Goal: Task Accomplishment & Management: Complete application form

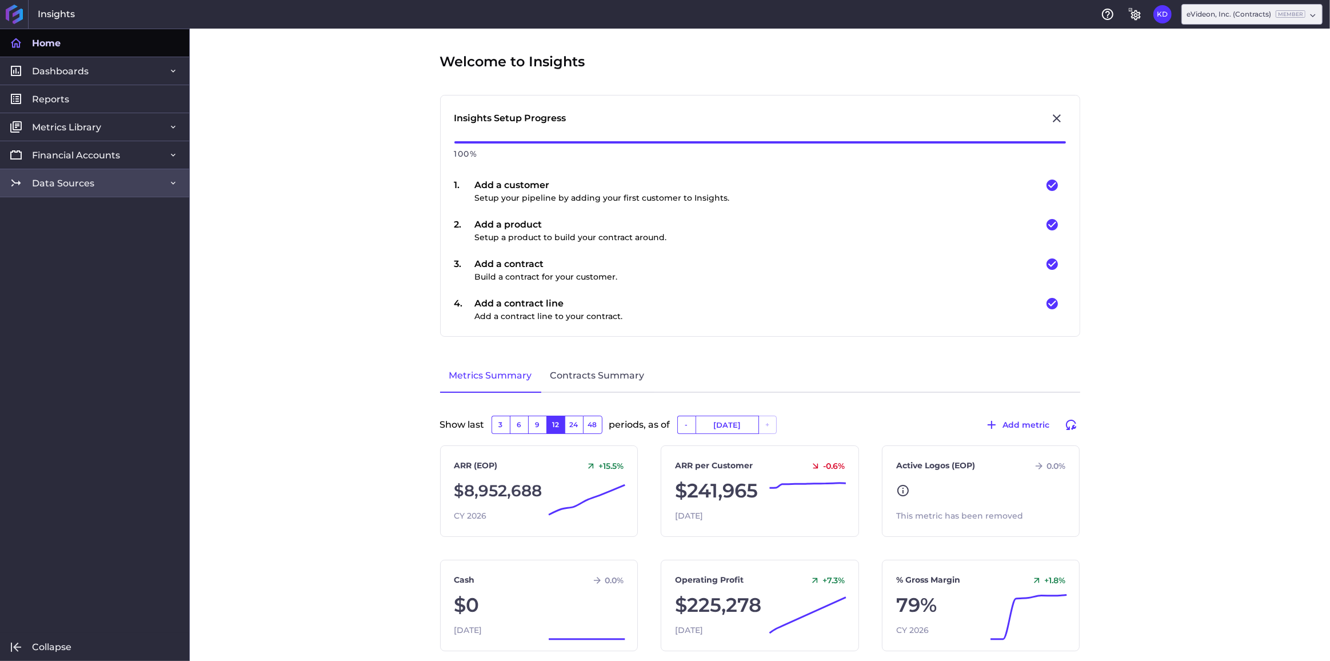
click at [153, 189] on link "Data Sources" at bounding box center [94, 183] width 189 height 28
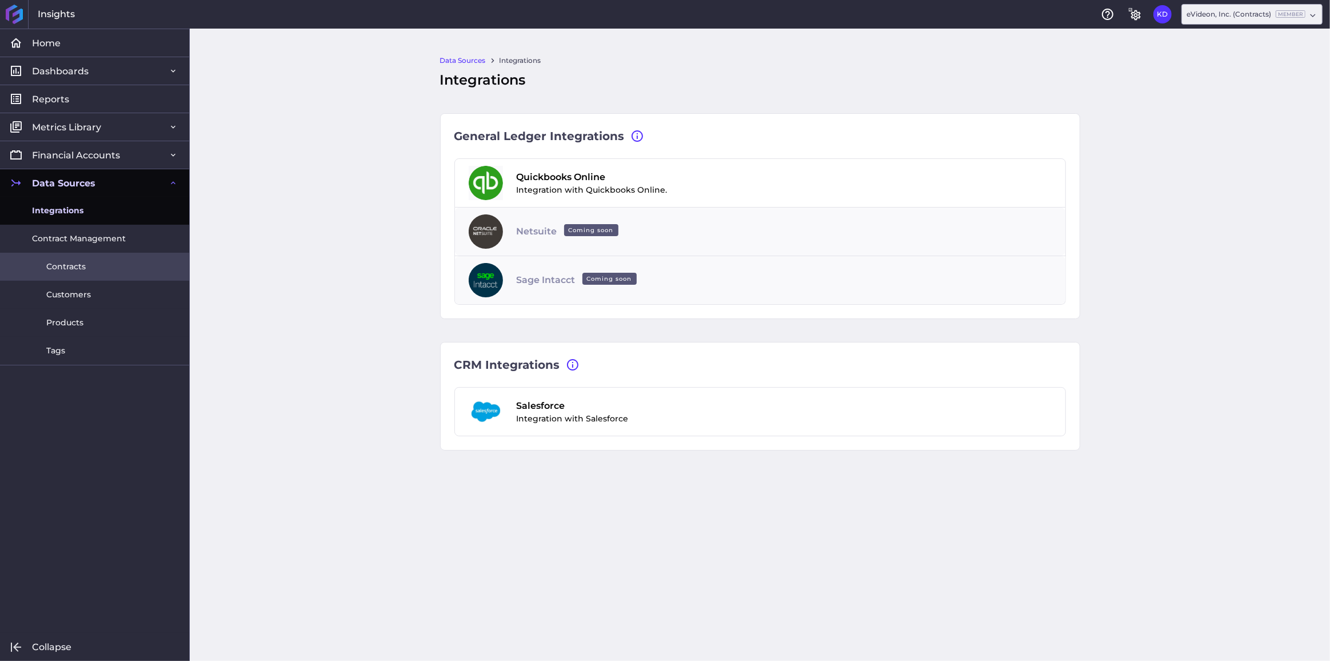
click at [106, 270] on link "Contracts" at bounding box center [94, 267] width 189 height 28
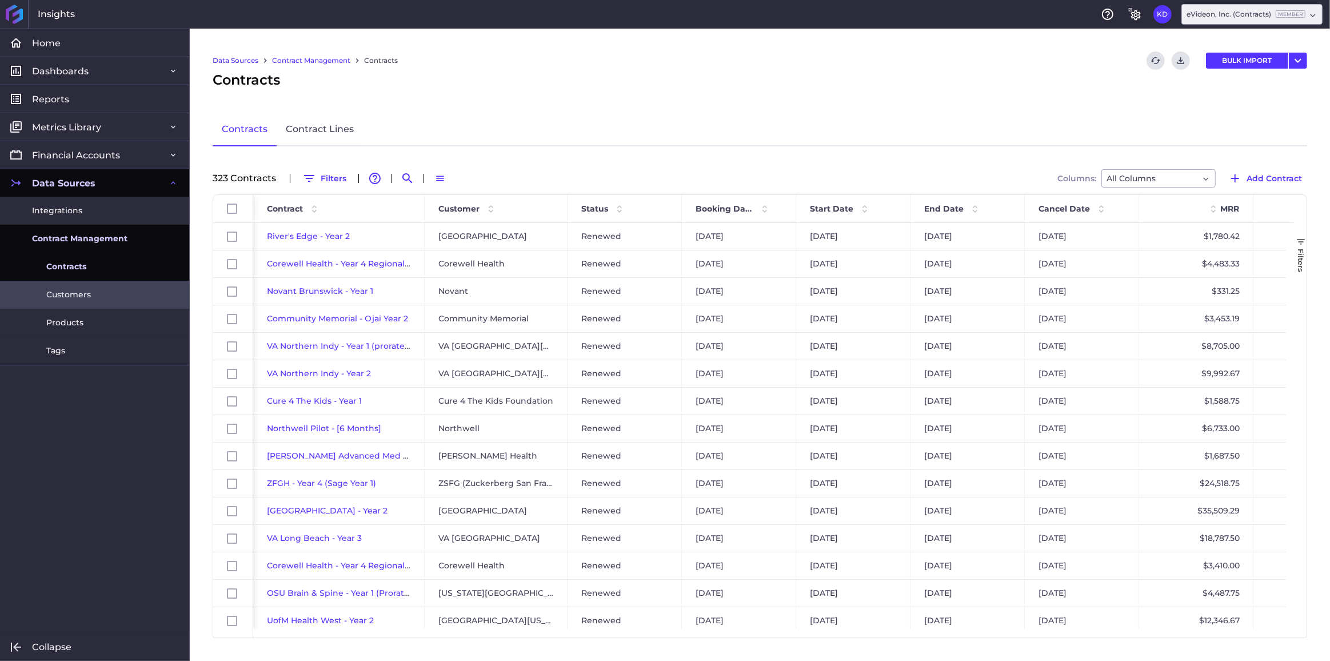
click at [101, 289] on link "Customers" at bounding box center [94, 295] width 189 height 28
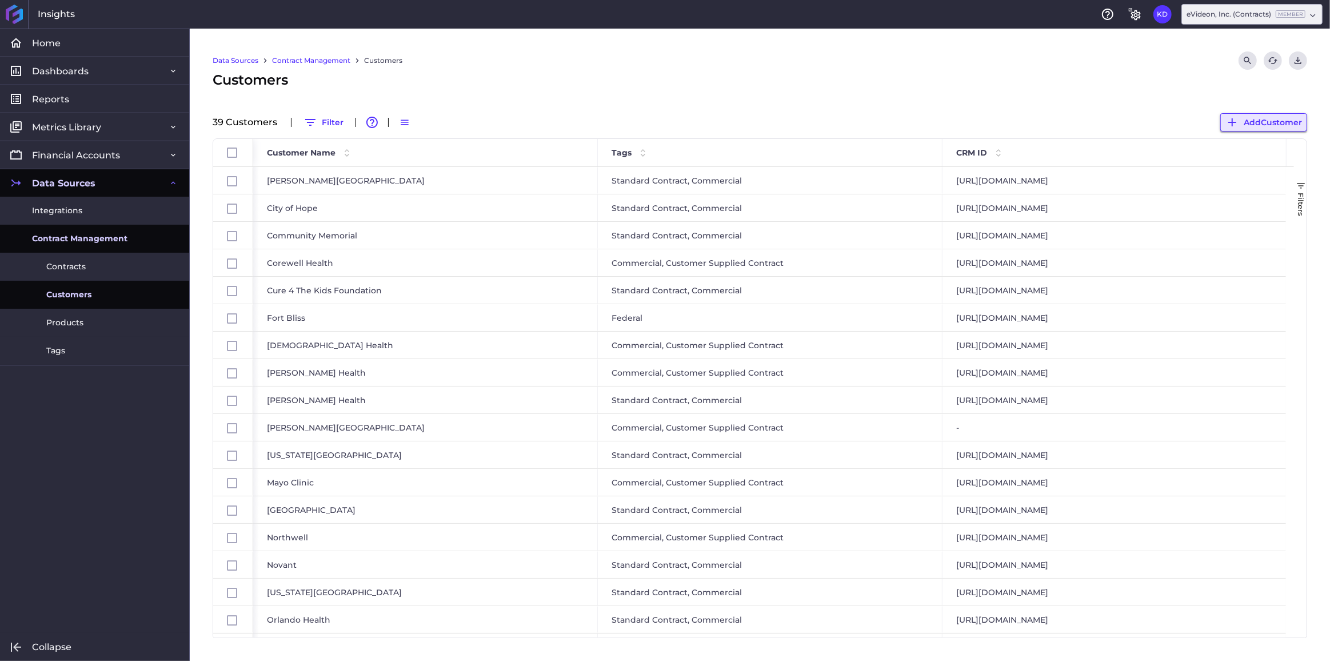
click at [1267, 117] on span "Add Customer" at bounding box center [1273, 122] width 58 height 13
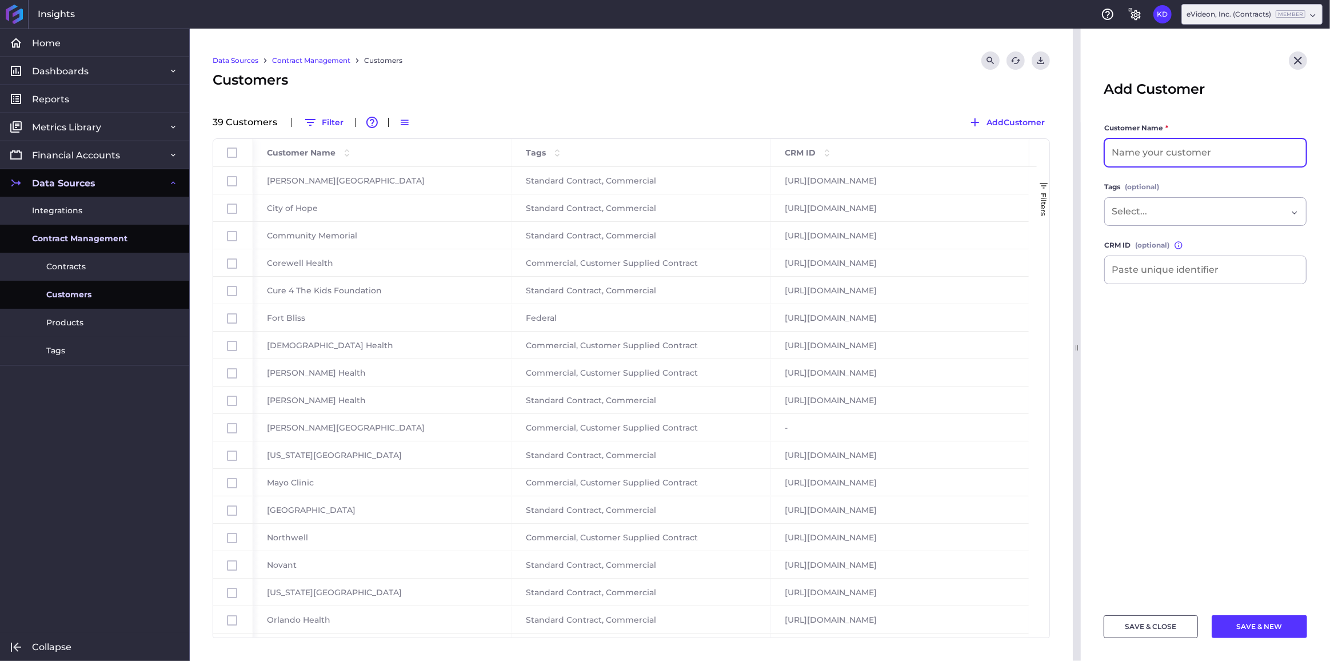
click at [1117, 161] on input at bounding box center [1205, 152] width 201 height 27
paste input "[GEOGRAPHIC_DATA]"
type input "[GEOGRAPHIC_DATA]"
click at [1158, 215] on input "Dropdown select" at bounding box center [1136, 212] width 49 height 14
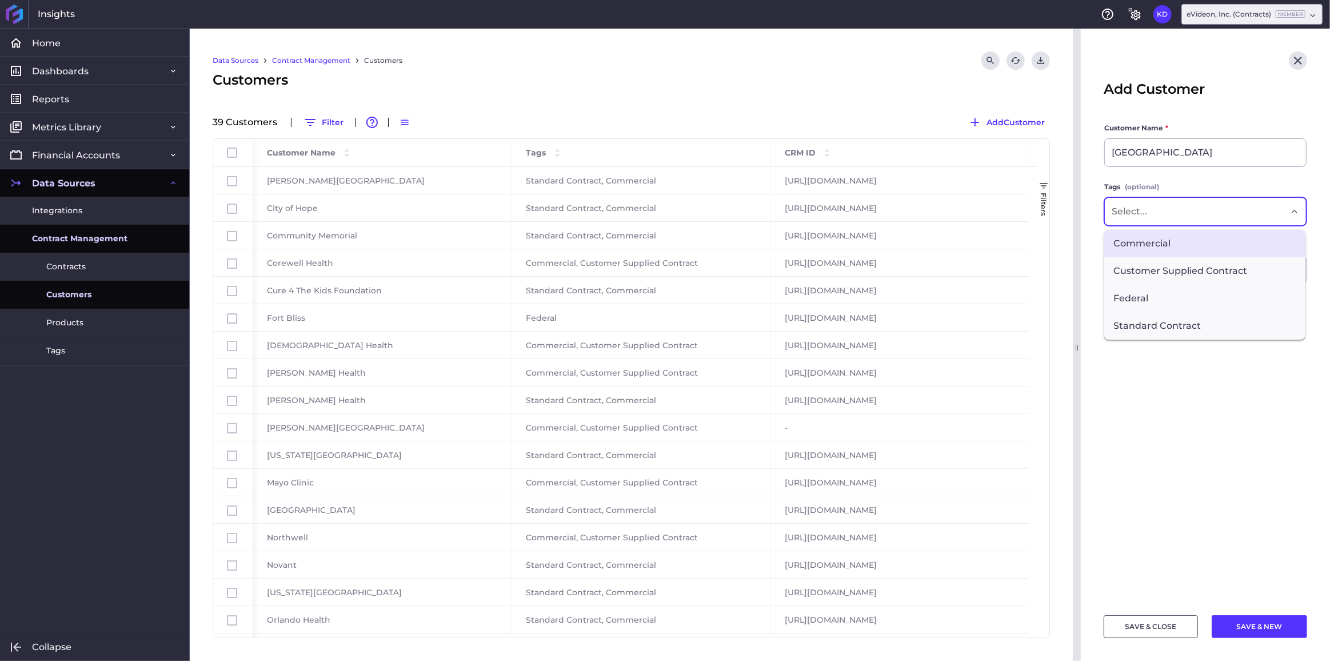
click at [1160, 242] on span "Commercial" at bounding box center [1204, 243] width 201 height 27
click at [1171, 326] on span "Standard Contract" at bounding box center [1204, 327] width 201 height 27
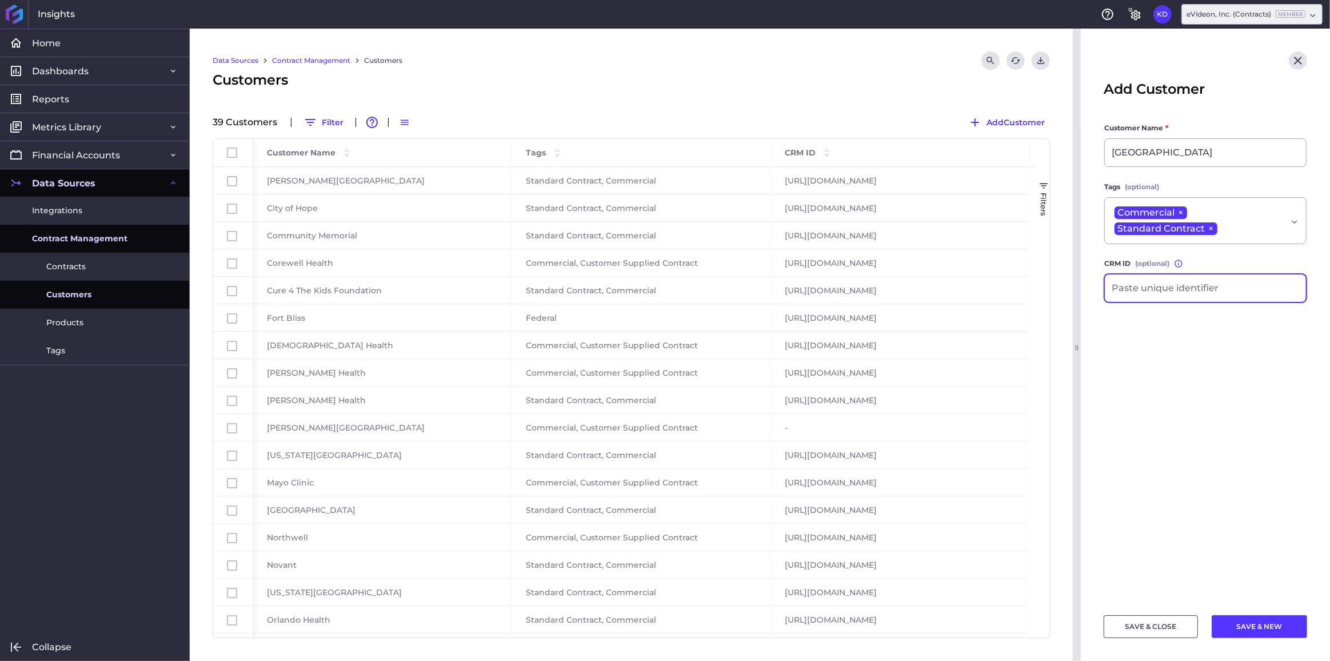
drag, startPoint x: 1120, startPoint y: 286, endPoint x: 1126, endPoint y: 289, distance: 6.2
click at [1121, 287] on input at bounding box center [1205, 287] width 201 height 27
paste input "[URL][DOMAIN_NAME]"
type input "[URL][DOMAIN_NAME]"
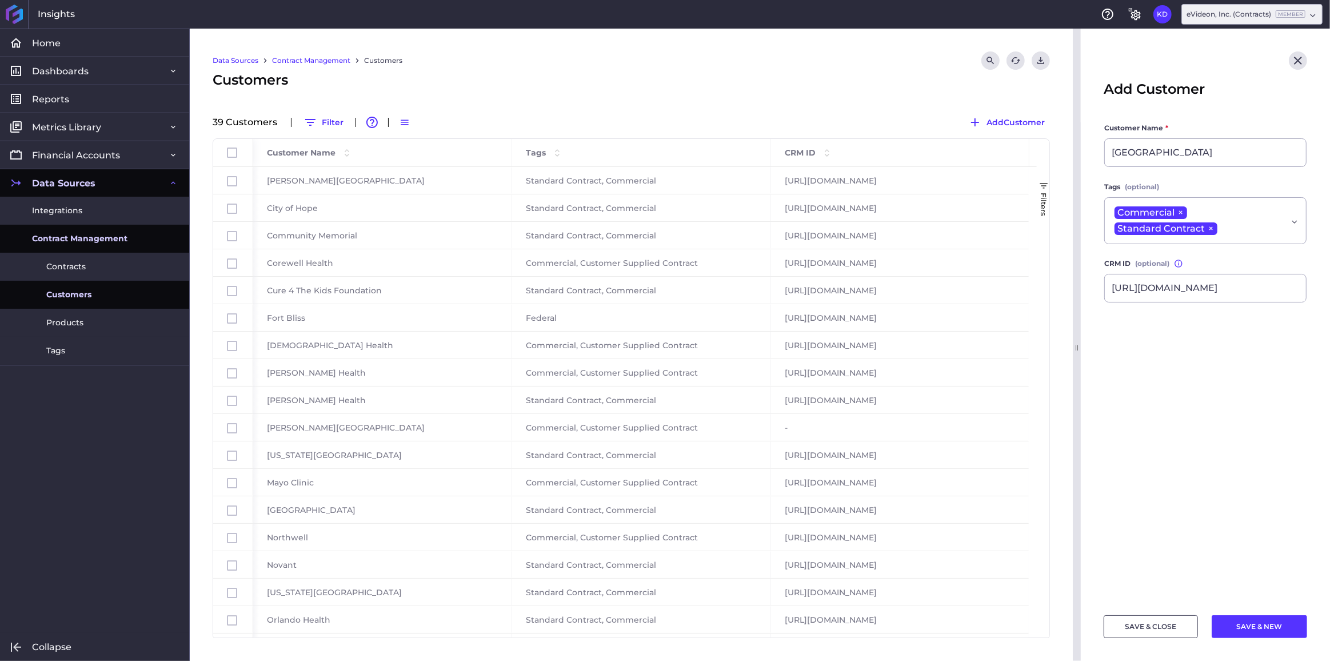
scroll to position [0, 0]
click at [1191, 129] on label "Customer Name *" at bounding box center [1205, 130] width 202 height 16
click at [1145, 629] on button "SAVE & CLOSE" at bounding box center [1151, 626] width 94 height 23
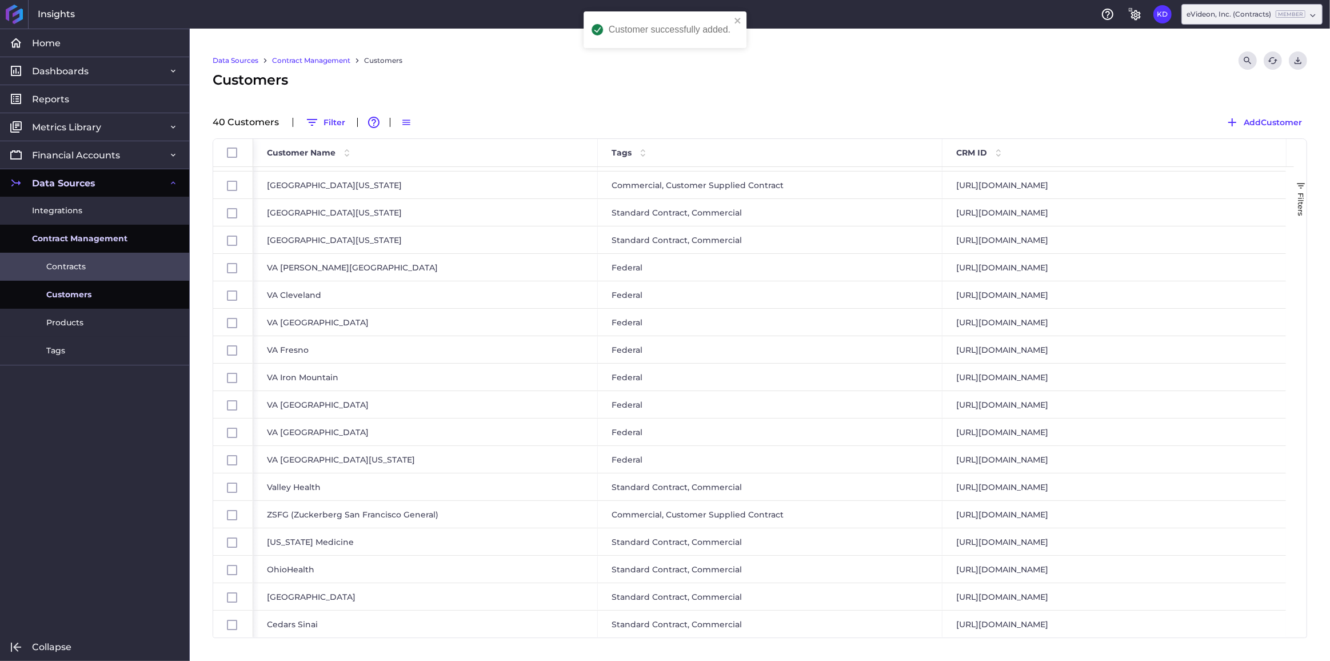
scroll to position [626, 0]
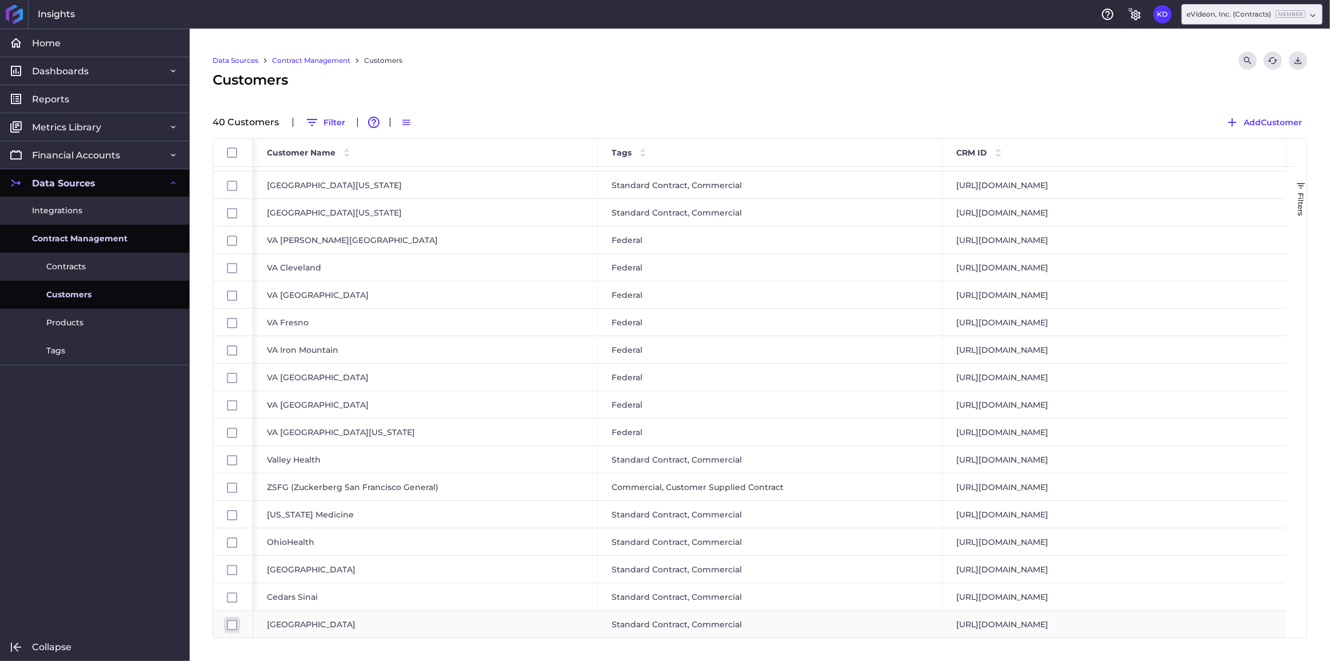
click at [231, 624] on input "Press Space to toggle row selection (unchecked)" at bounding box center [232, 625] width 10 height 10
checkbox input "true"
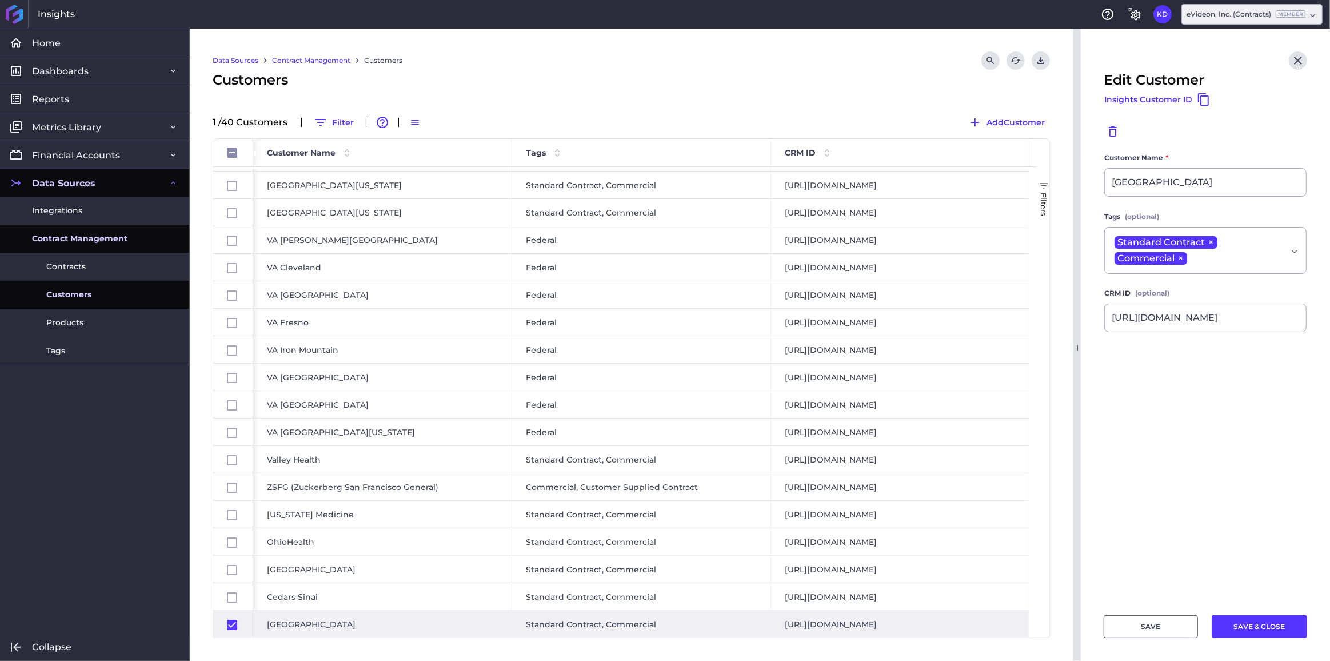
click at [371, 620] on div "[GEOGRAPHIC_DATA]" at bounding box center [382, 623] width 259 height 27
checkbox input "false"
click at [234, 622] on input "Press Space to toggle row selection (checked)" at bounding box center [232, 625] width 10 height 10
checkbox input "false"
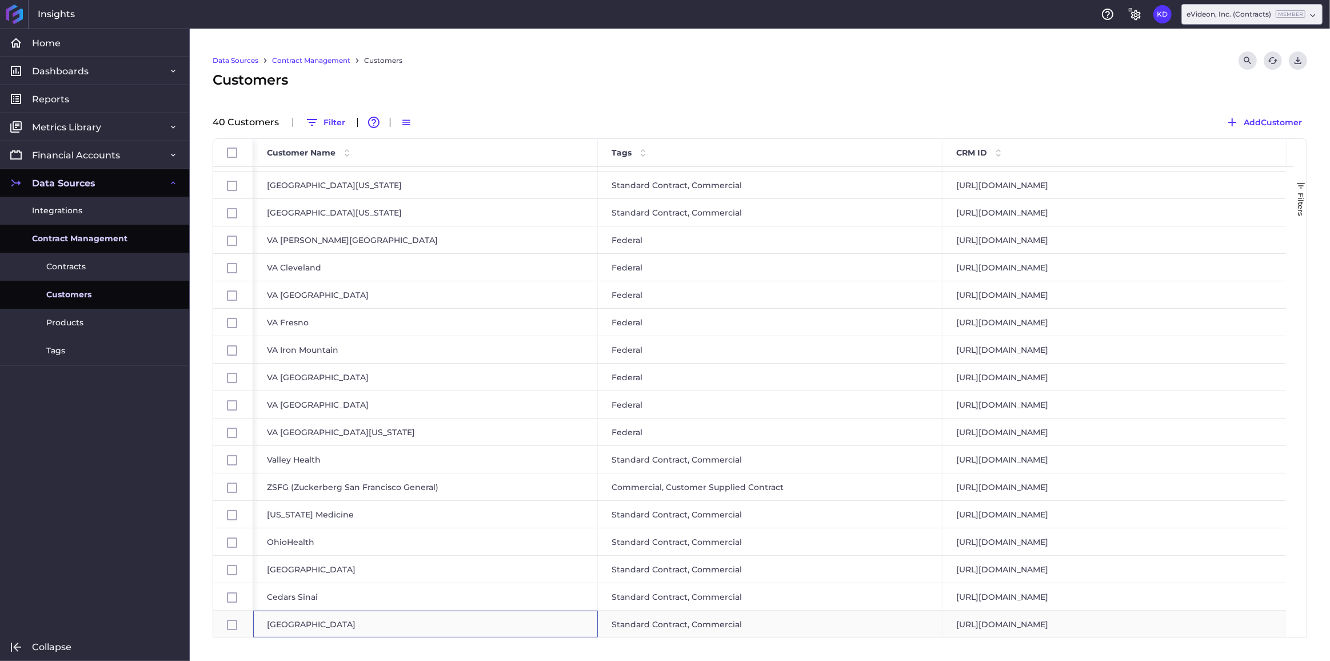
drag, startPoint x: 387, startPoint y: 629, endPoint x: 298, endPoint y: 624, distance: 89.8
click at [298, 624] on div "[GEOGRAPHIC_DATA]" at bounding box center [425, 623] width 345 height 27
checkbox input "false"
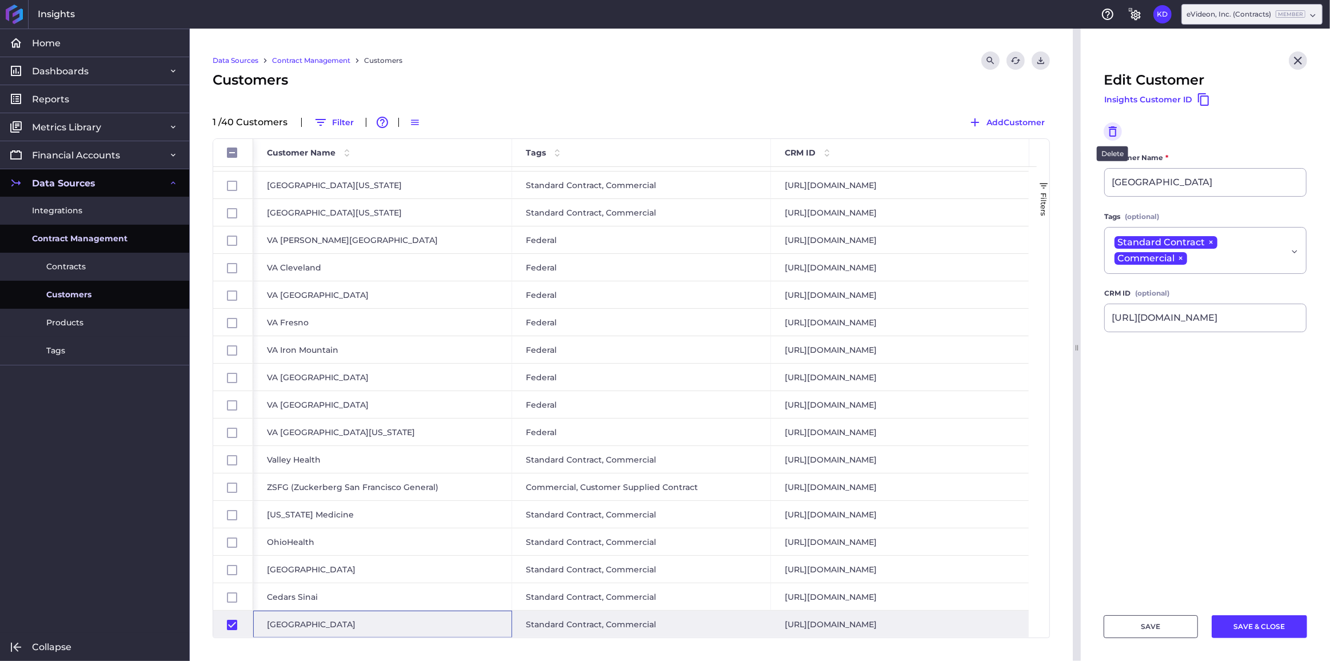
click at [1110, 134] on icon "Delete" at bounding box center [1113, 131] width 8 height 10
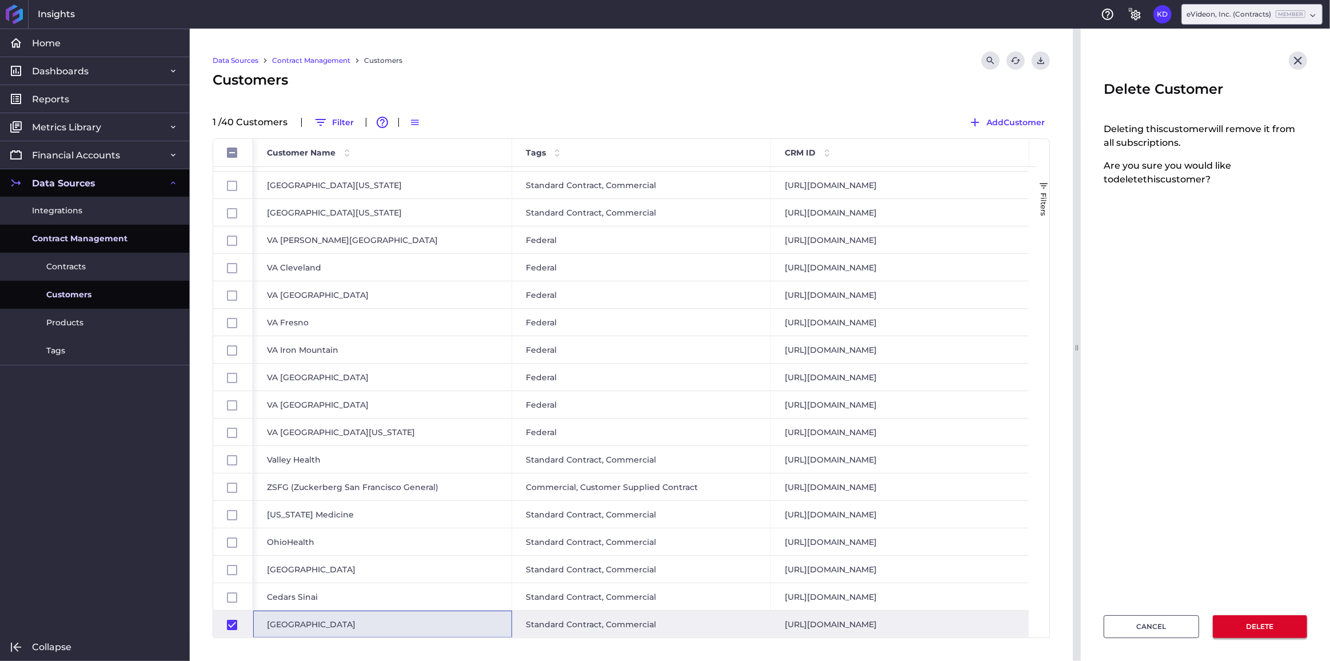
click at [1273, 628] on button "DELETE" at bounding box center [1260, 626] width 94 height 23
checkbox input "false"
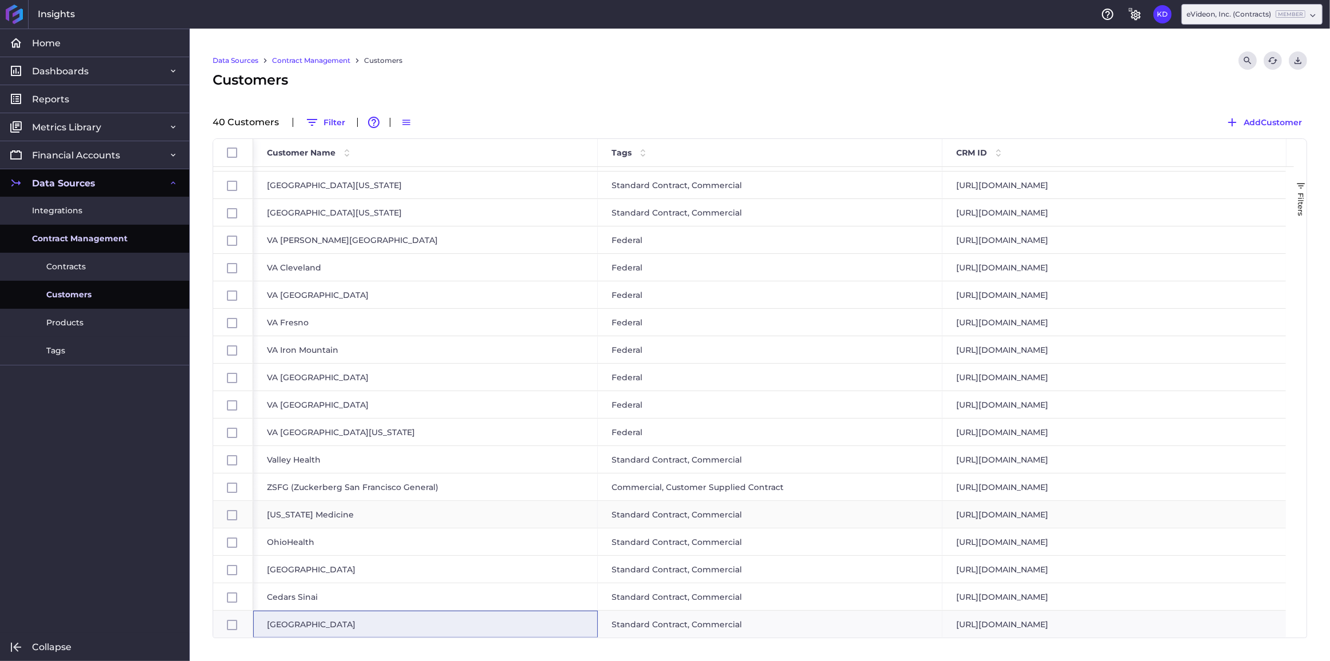
scroll to position [599, 0]
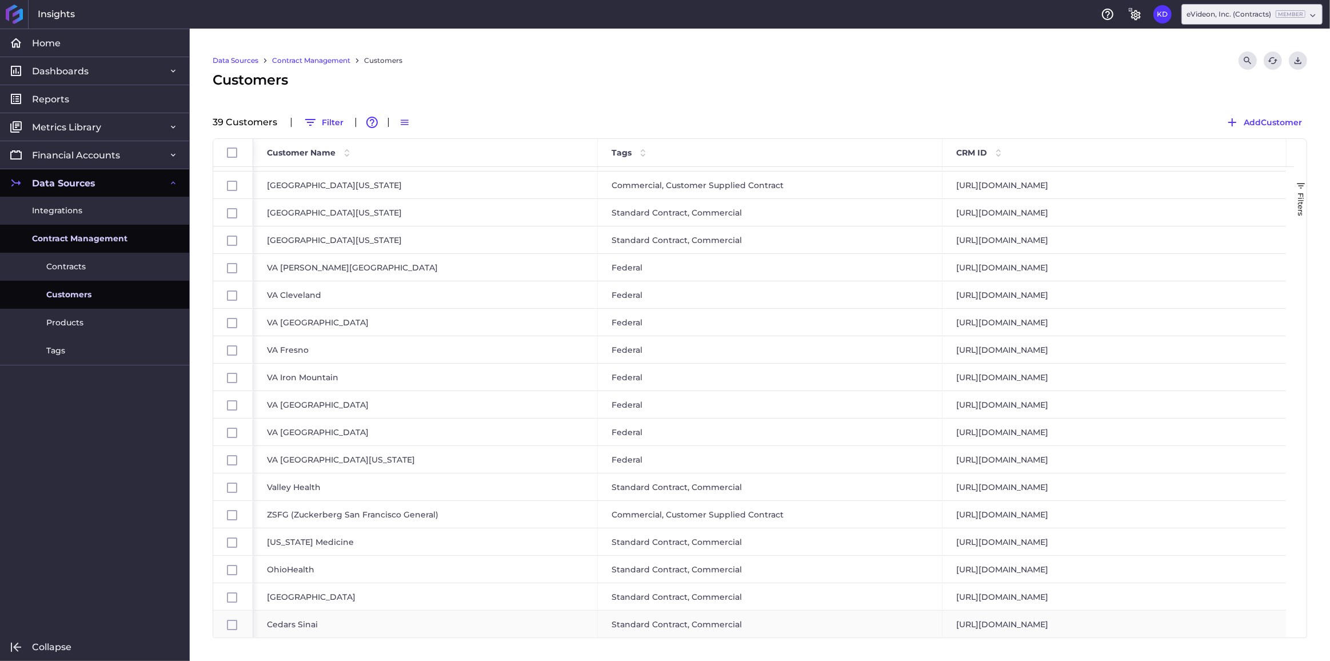
click at [294, 625] on div "Cedars Sinai" at bounding box center [425, 623] width 345 height 27
checkbox input "false"
checkbox input "true"
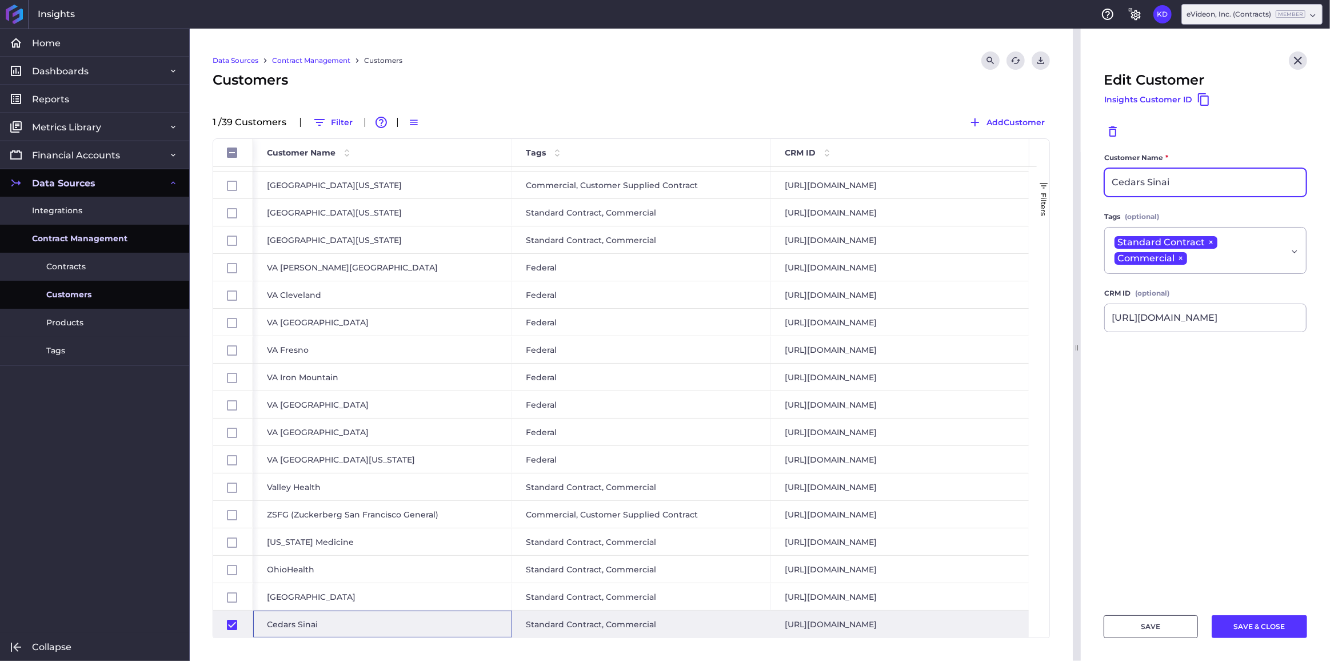
click at [1186, 180] on input "Cedars Sinai" at bounding box center [1205, 182] width 201 height 27
drag, startPoint x: 1106, startPoint y: 181, endPoint x: 1067, endPoint y: 179, distance: 39.5
click at [1067, 179] on div "Home Home Dashboards Dashboards Revenue Detail Cohorts Comparison Chart Reports…" at bounding box center [665, 345] width 1330 height 632
paste input "-[GEOGRAPHIC_DATA]"
type input "[GEOGRAPHIC_DATA]"
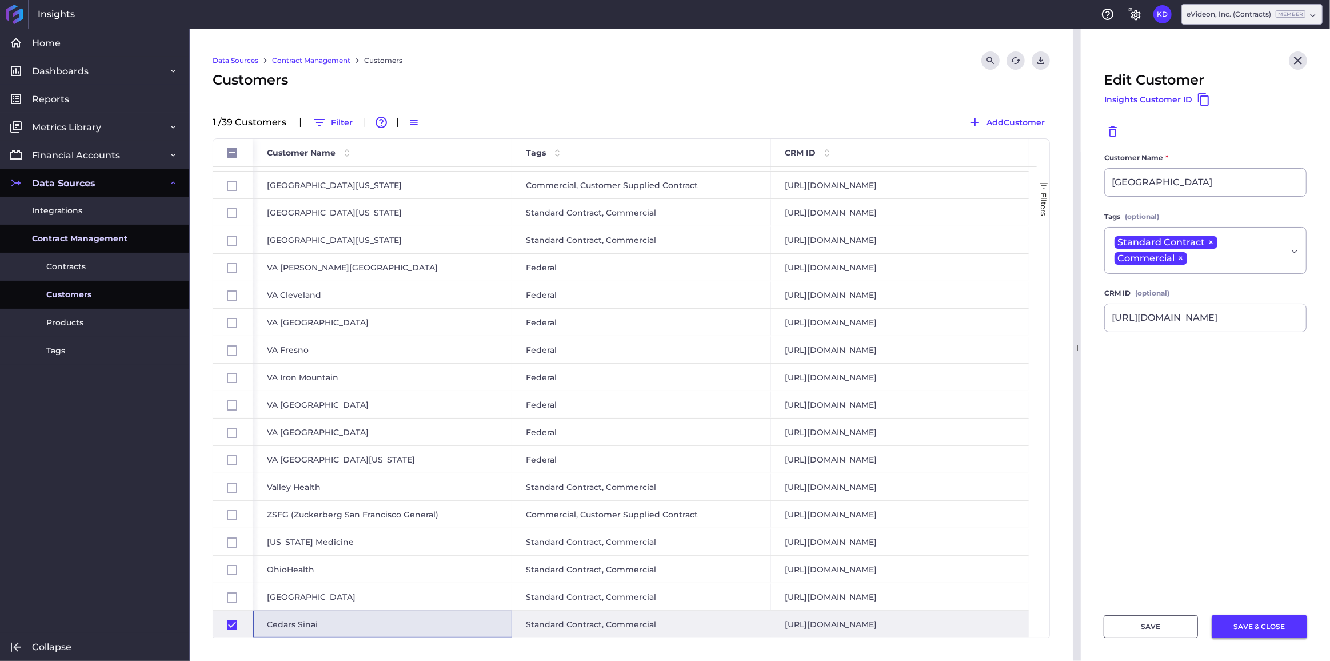
click at [1237, 626] on button "SAVE & CLOSE" at bounding box center [1259, 626] width 95 height 23
checkbox input "false"
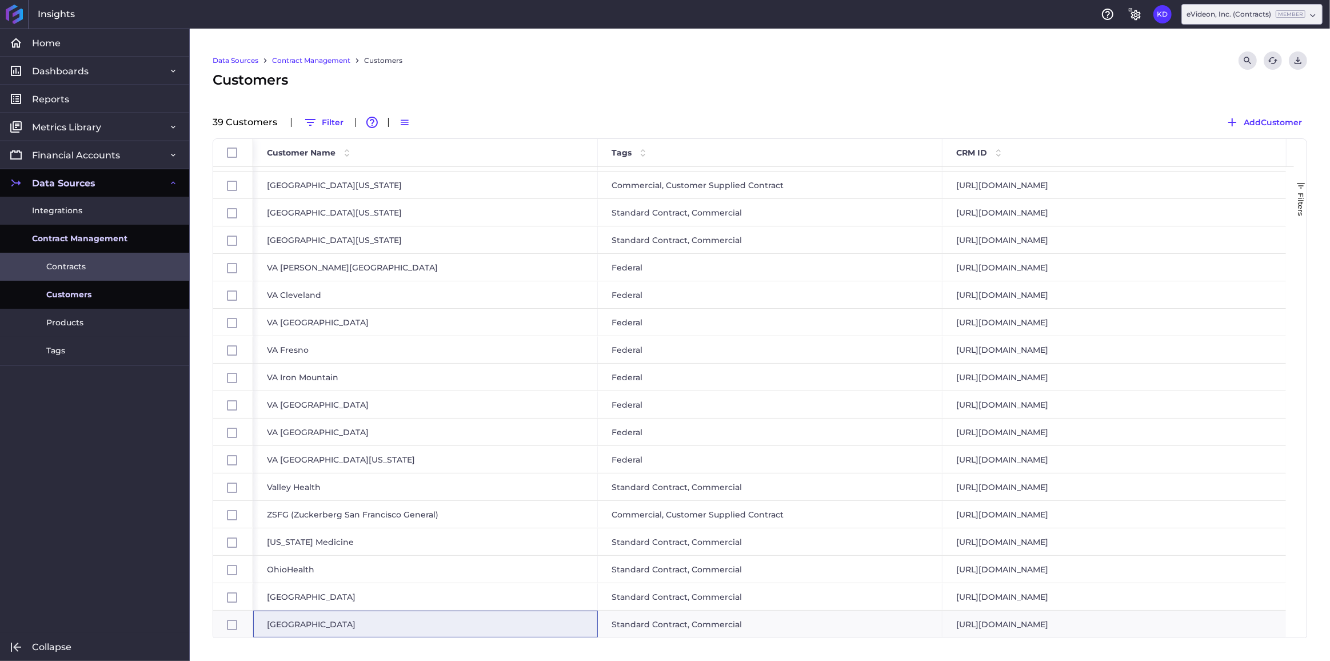
click at [120, 264] on link "Contracts" at bounding box center [94, 267] width 189 height 28
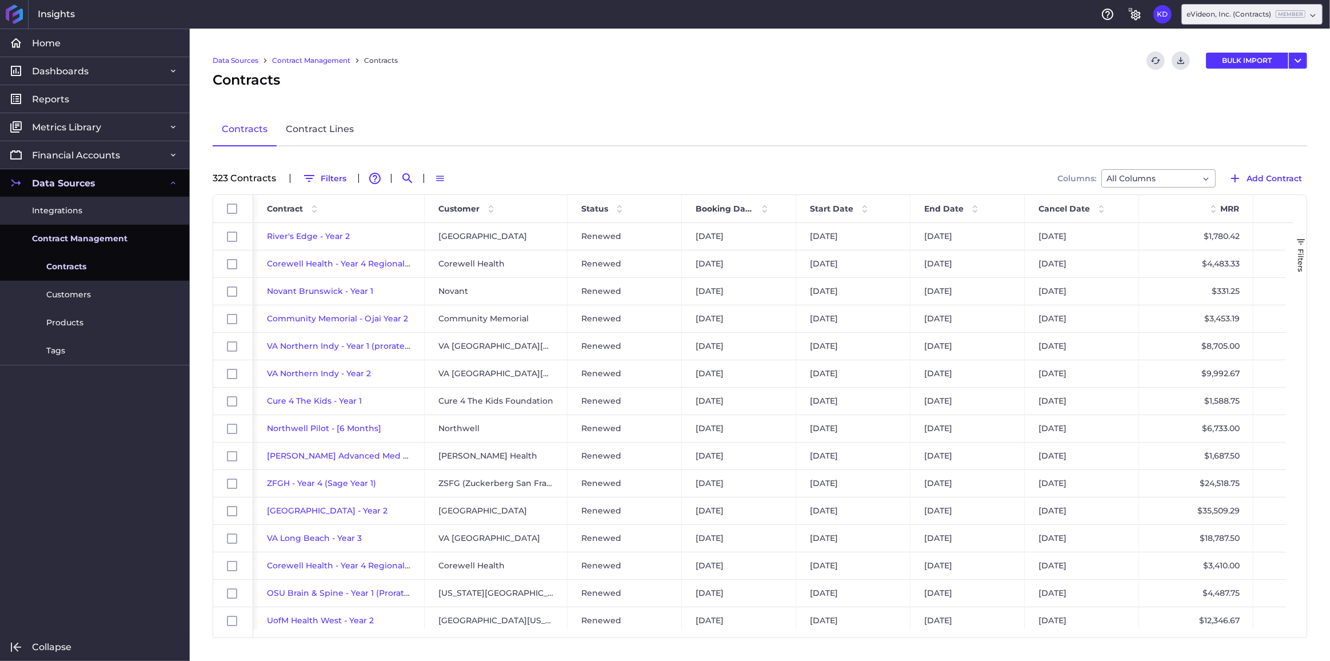
drag, startPoint x: 318, startPoint y: 174, endPoint x: 362, endPoint y: 184, distance: 45.1
click at [318, 174] on button "Filters" at bounding box center [324, 178] width 54 height 18
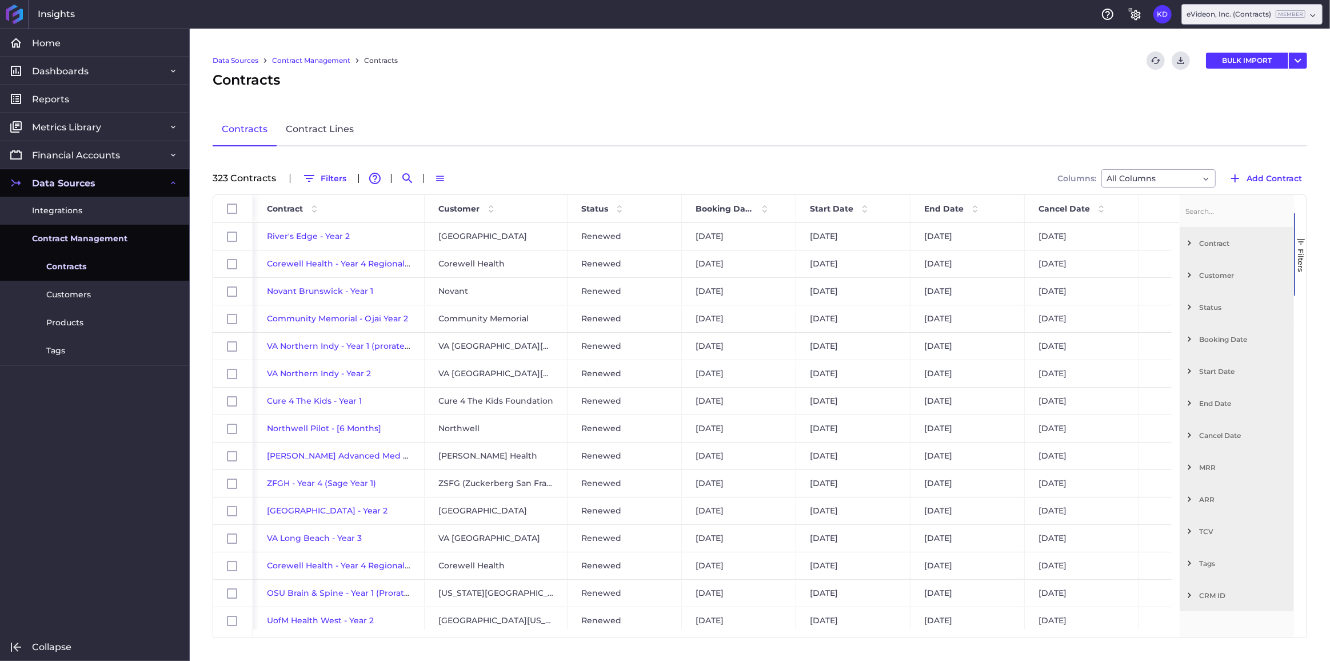
click at [1219, 271] on span "Customer" at bounding box center [1244, 275] width 90 height 9
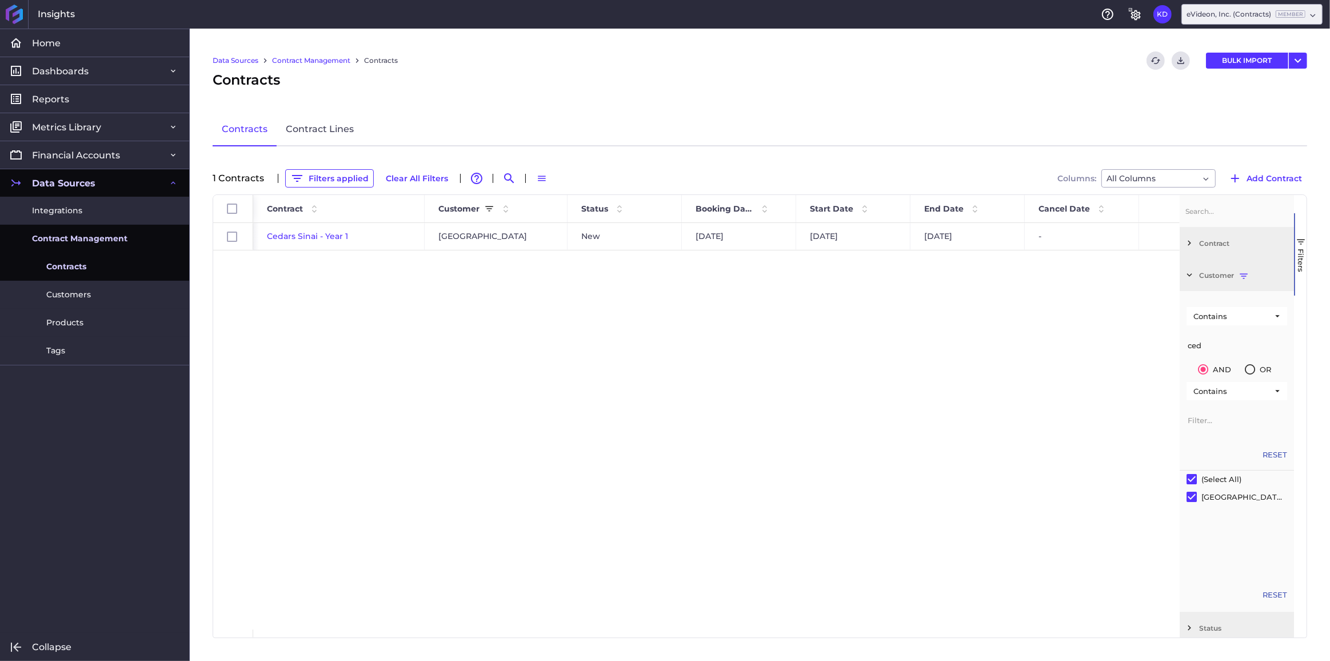
type input "ced"
click at [596, 433] on div "Cedars Sinai - Year 1 Cedars-[GEOGRAPHIC_DATA] New [DATE] [DATE] [DATE] - $12,1…" at bounding box center [716, 426] width 926 height 406
click at [304, 60] on link "Contract Management" at bounding box center [311, 60] width 78 height 10
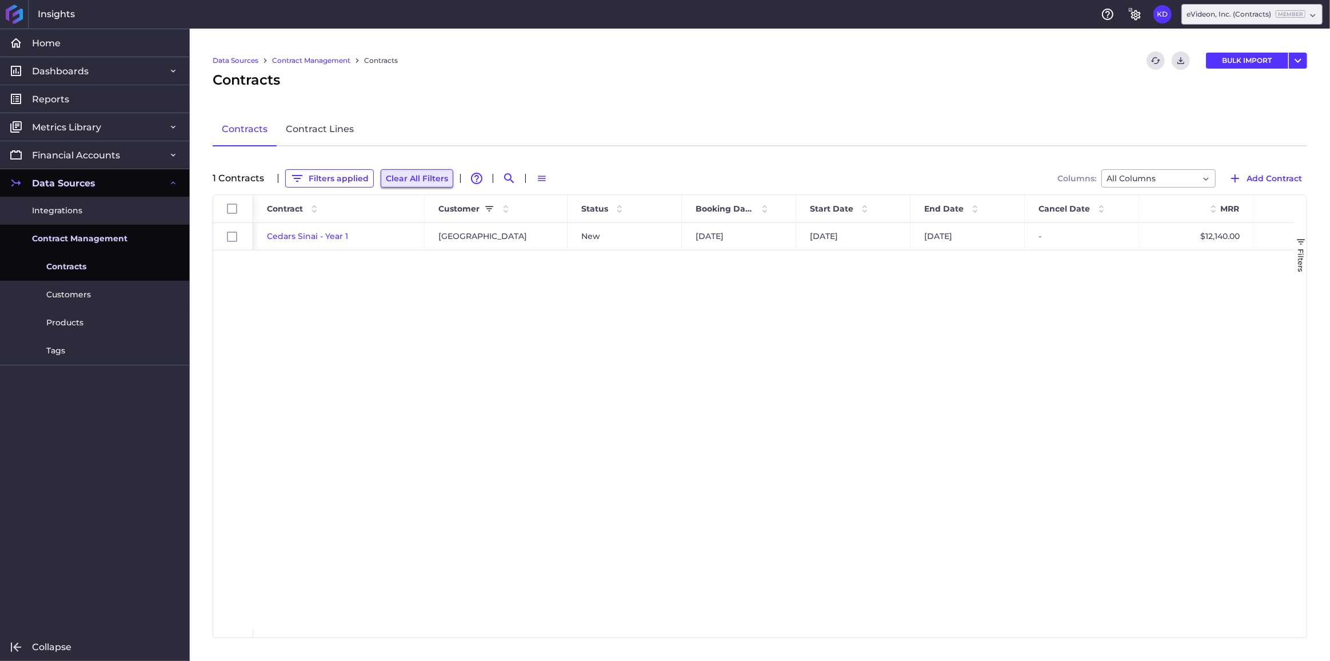
click at [403, 180] on button "Clear All Filters" at bounding box center [417, 178] width 73 height 18
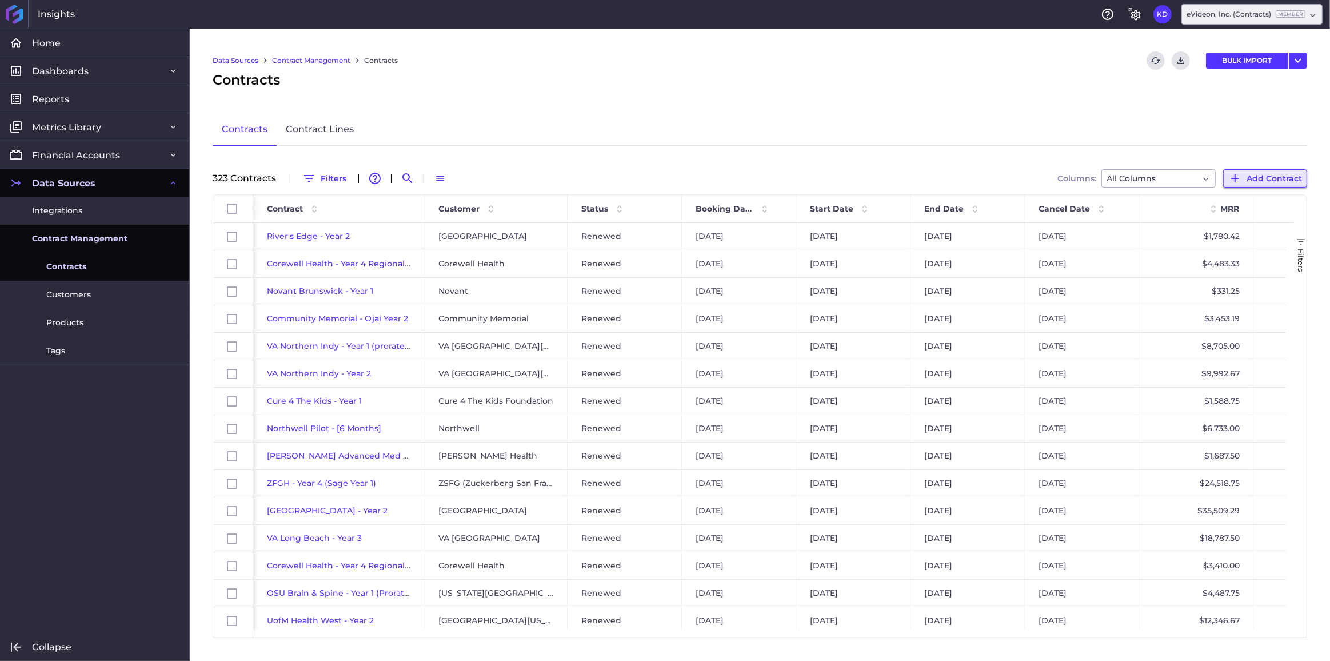
click at [1274, 179] on span "Add Contract" at bounding box center [1273, 178] width 55 height 13
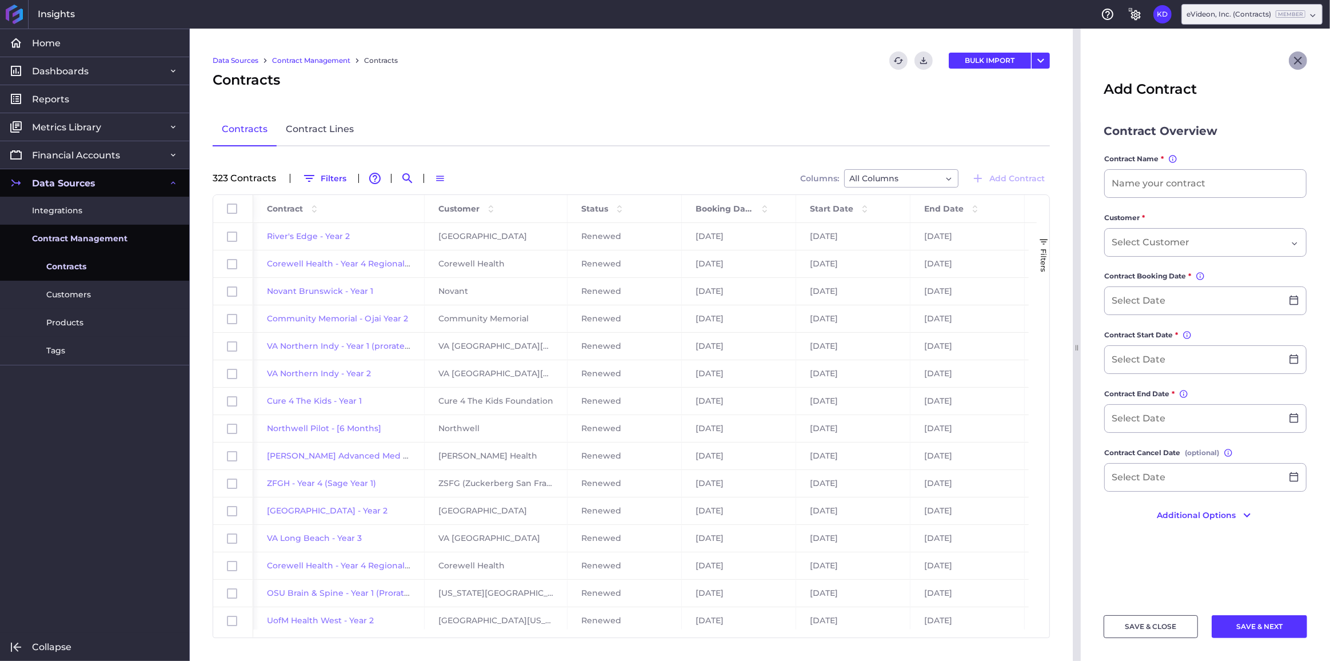
click at [1297, 65] on icon "Close" at bounding box center [1298, 61] width 14 height 14
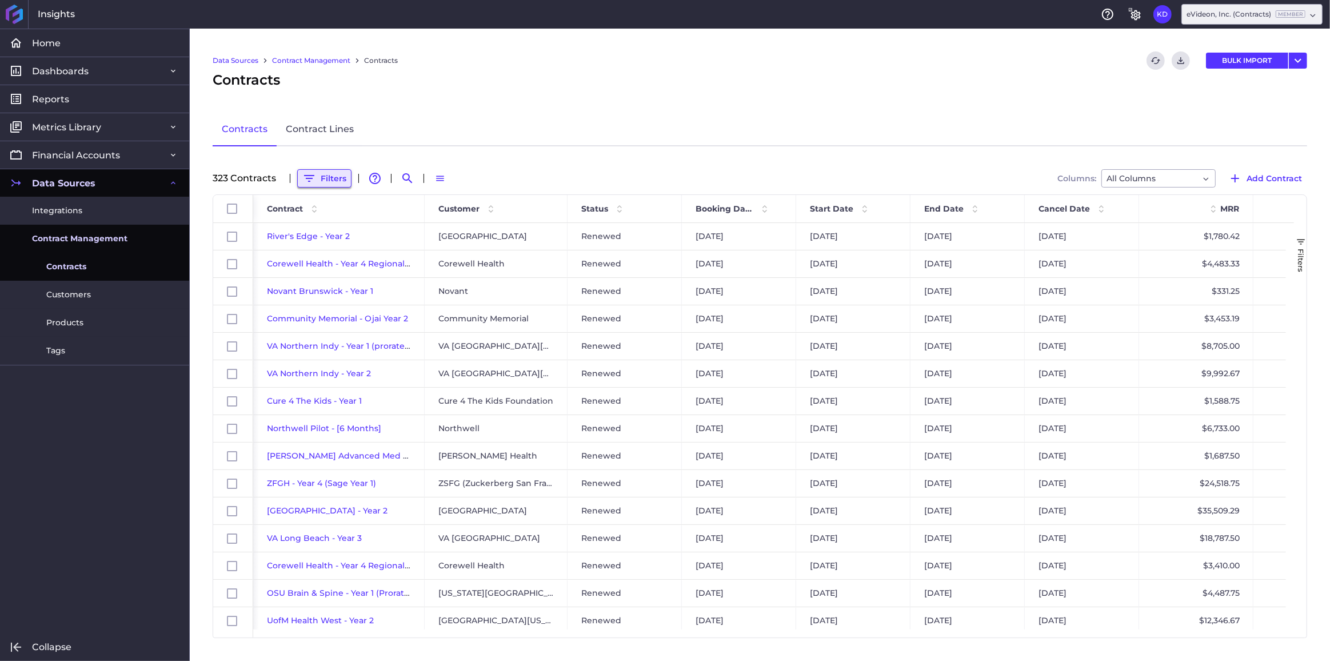
click at [327, 176] on button "Filters" at bounding box center [324, 178] width 54 height 18
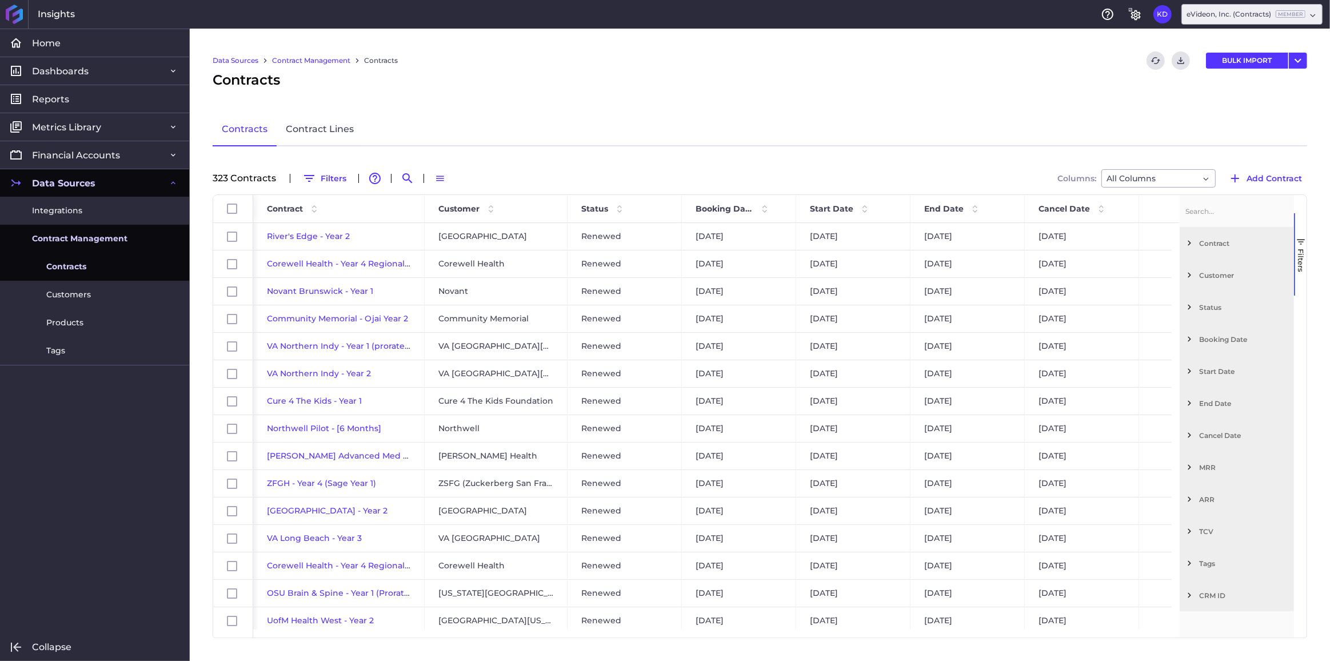
click at [1212, 279] on div "Customer" at bounding box center [1237, 275] width 114 height 32
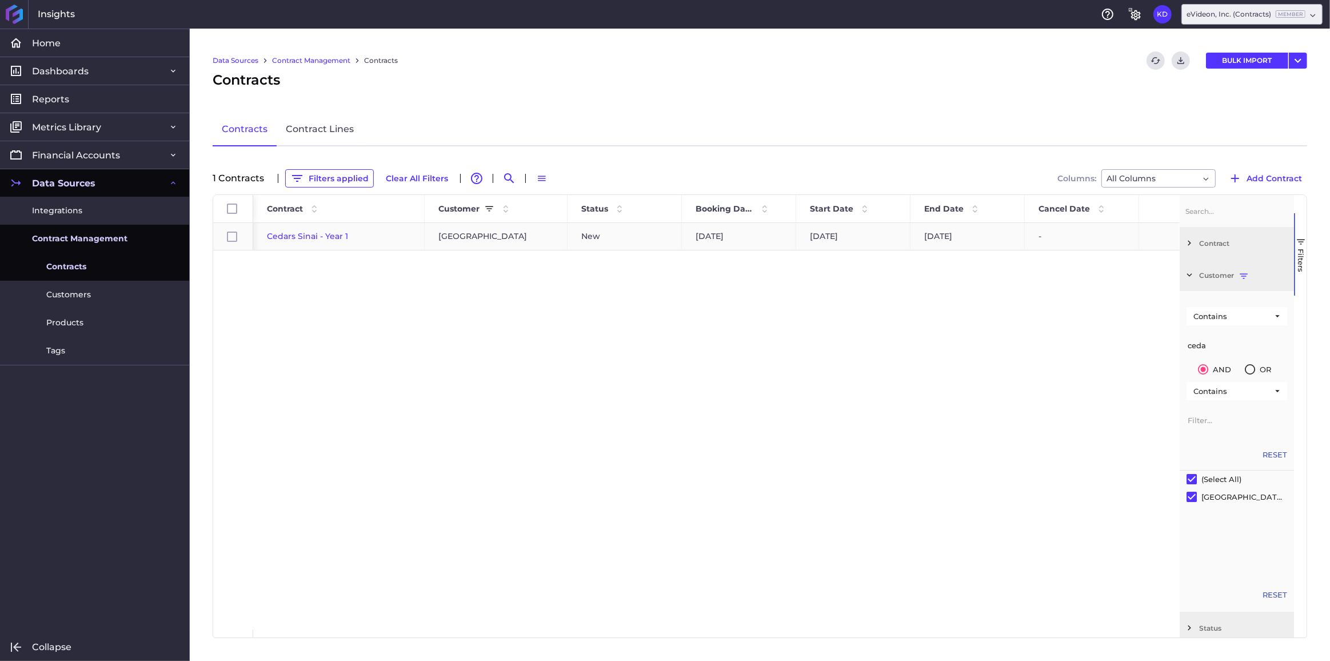
type input "ceda"
click at [232, 235] on input "Press Space to toggle row selection (unchecked)" at bounding box center [232, 236] width 10 height 10
checkbox input "true"
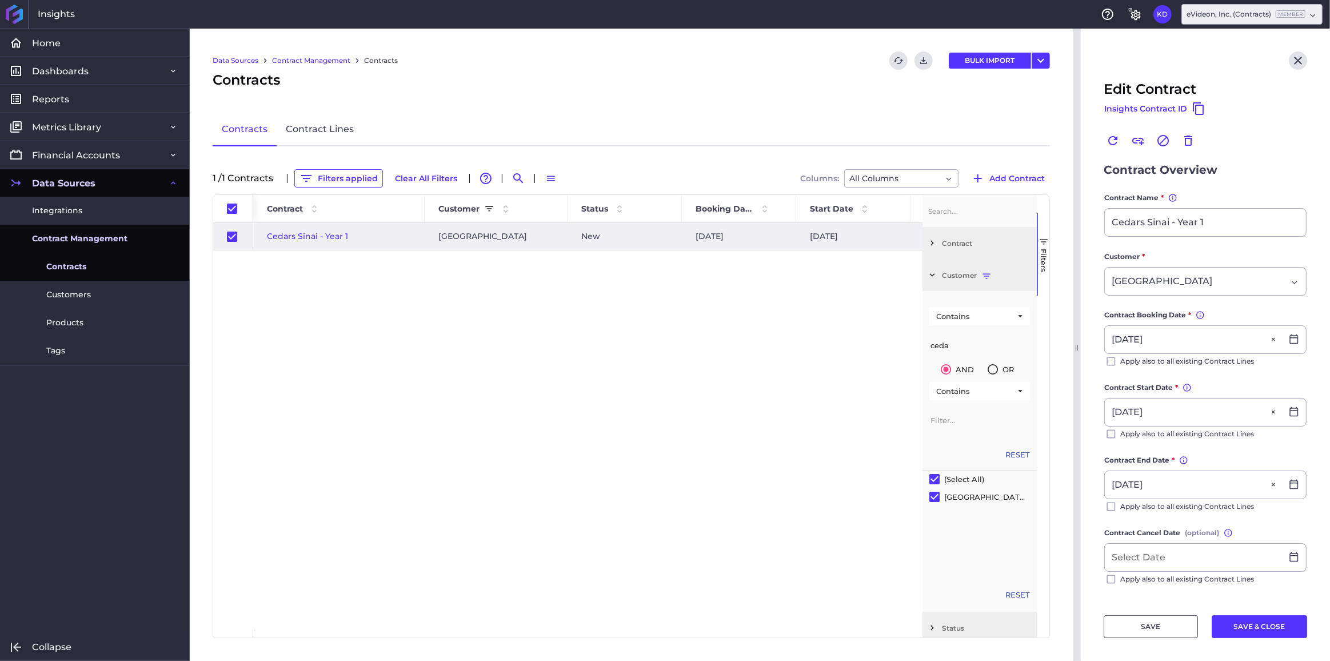
click at [1226, 190] on form "Contract Overview Contract Name * You can change the contract name, but it must…" at bounding box center [1205, 396] width 203 height 471
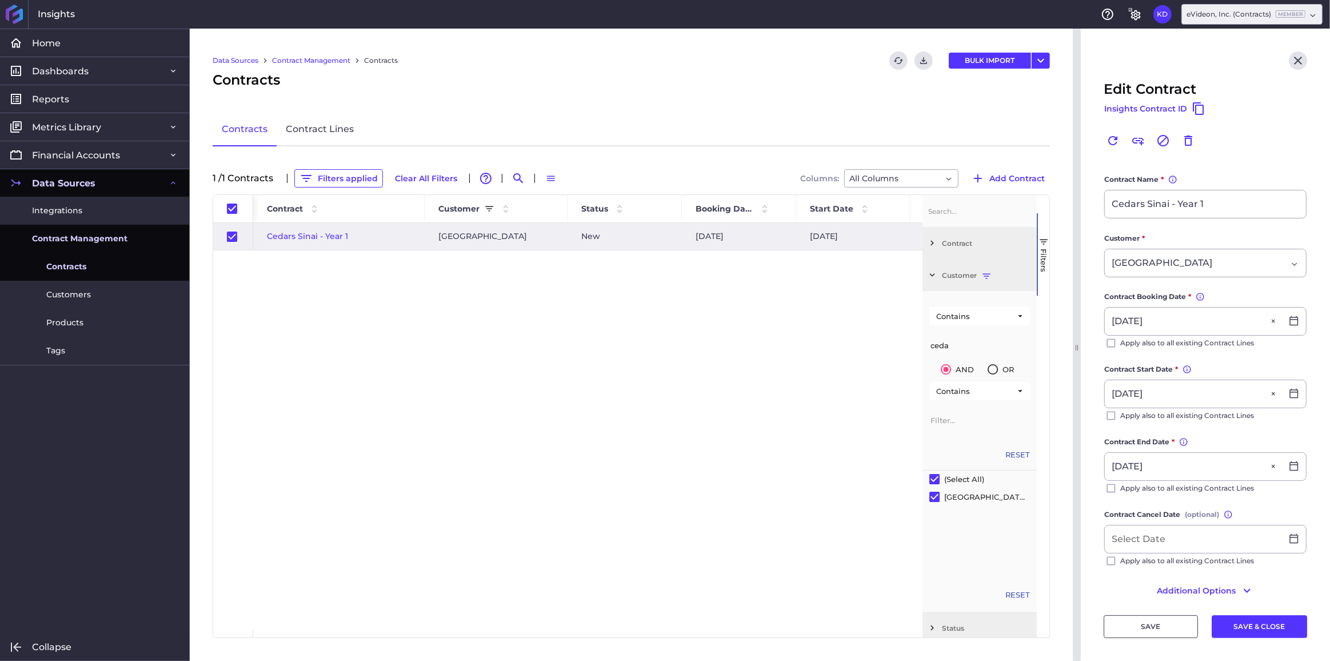
scroll to position [29, 0]
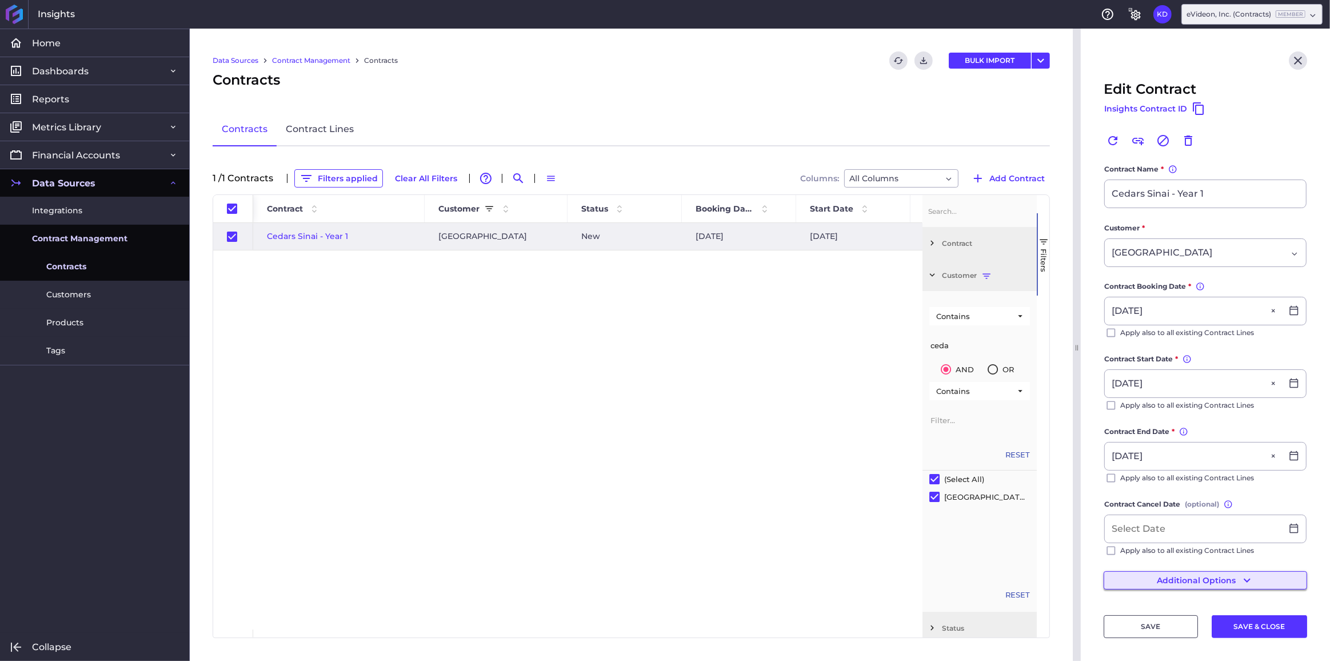
click at [1188, 576] on button "Additional Options" at bounding box center [1205, 580] width 203 height 18
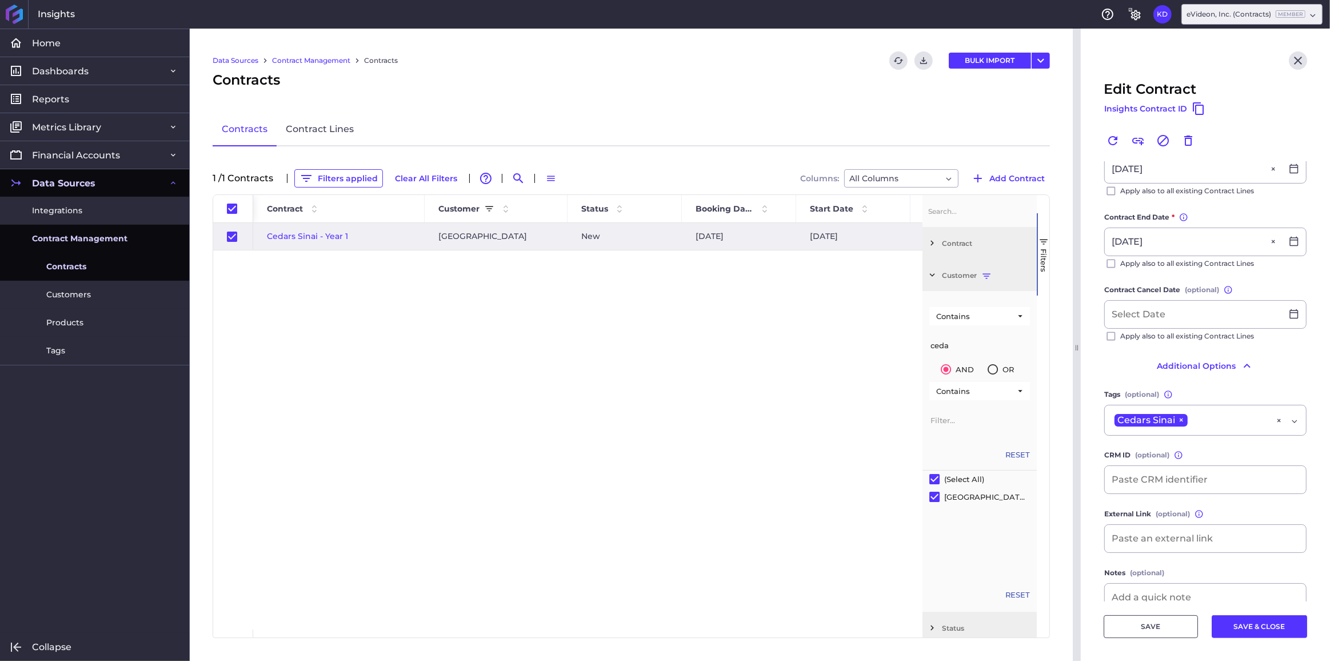
scroll to position [276, 0]
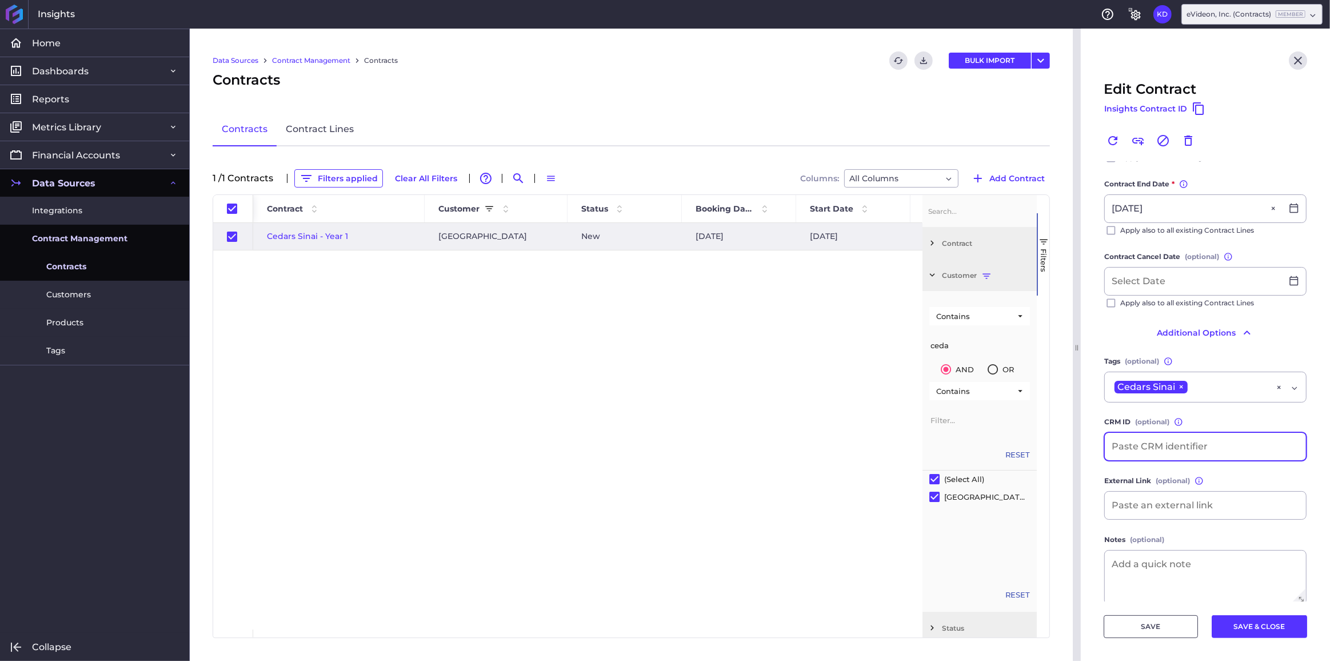
click at [1182, 449] on input at bounding box center [1205, 446] width 201 height 27
type input "SO-1044"
click at [1258, 335] on button "Additional Options" at bounding box center [1205, 332] width 203 height 18
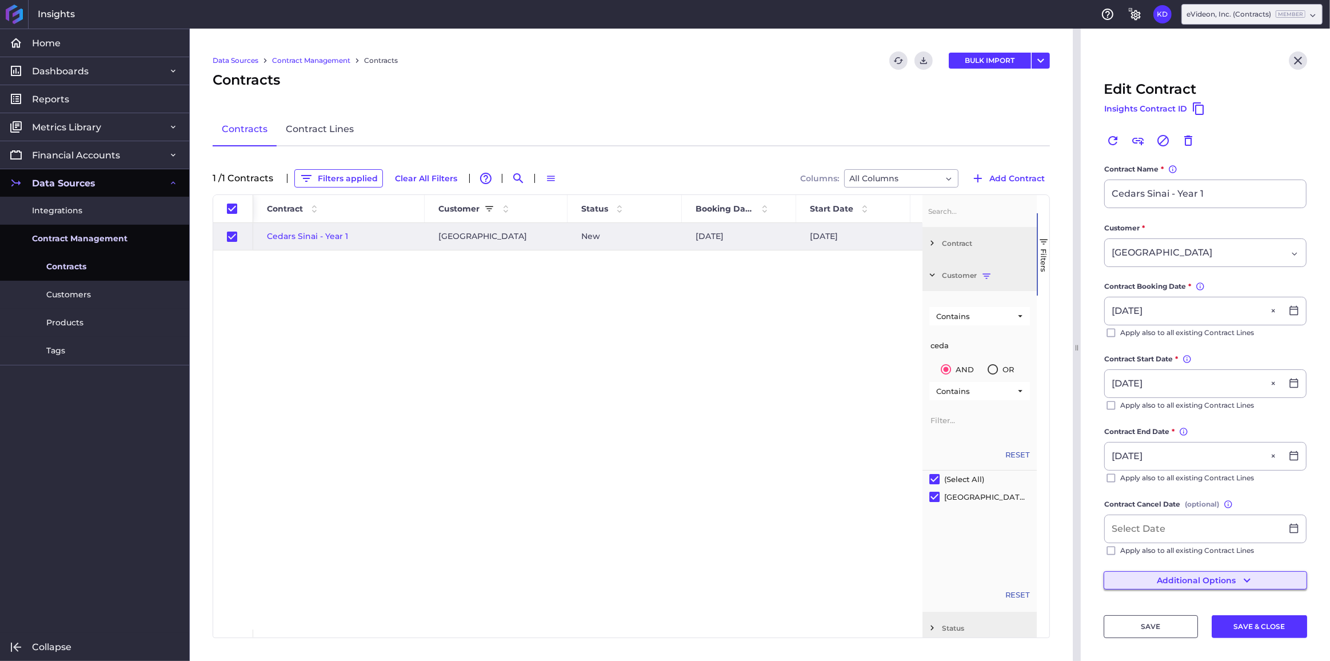
scroll to position [29, 0]
click at [1235, 630] on button "SAVE & CLOSE" at bounding box center [1259, 626] width 95 height 23
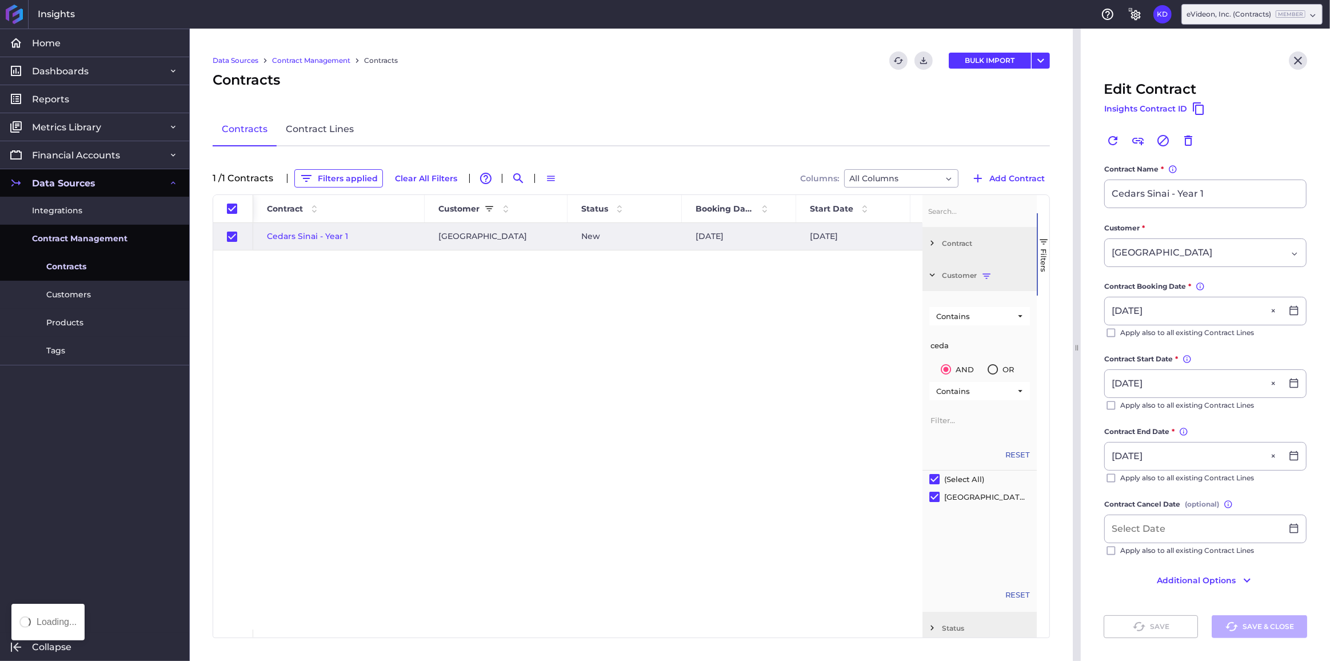
checkbox input "false"
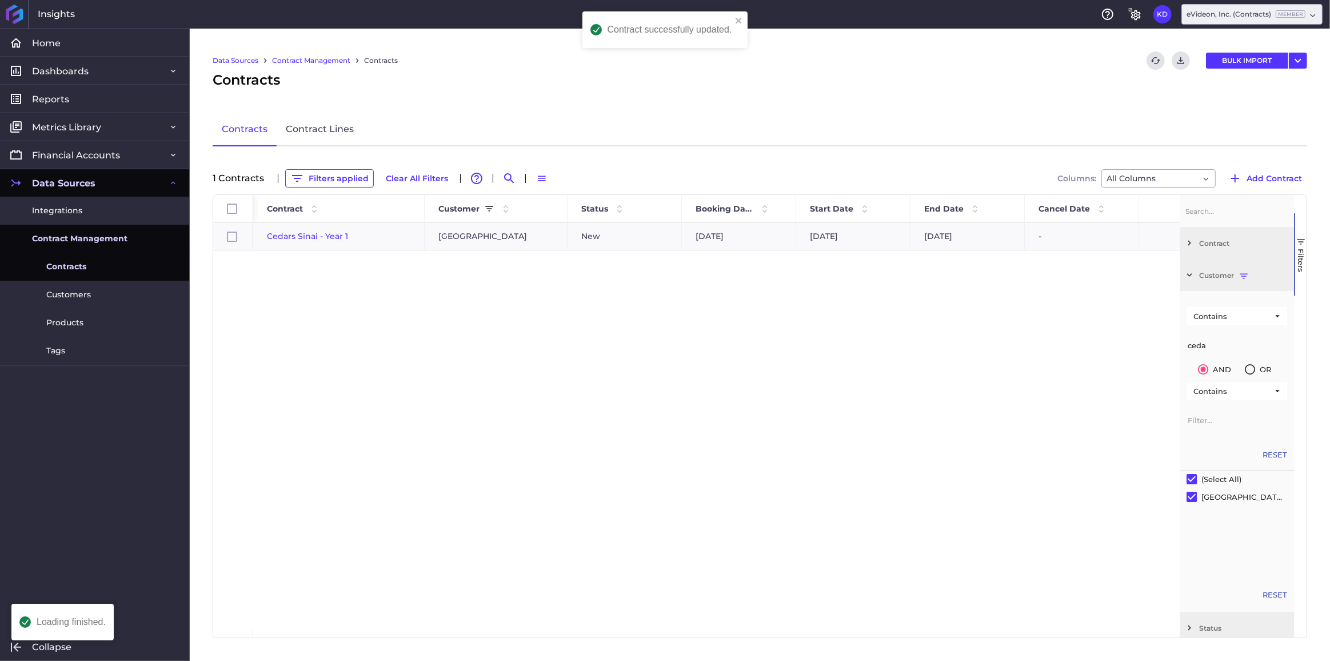
scroll to position [0, 0]
click at [785, 319] on div "Cedars Sinai - Year 1 Cedars-[GEOGRAPHIC_DATA] New [DATE] [DATE] [DATE] - $12,1…" at bounding box center [716, 426] width 926 height 406
click at [332, 233] on span "Cedars Sinai - Year 1" at bounding box center [307, 236] width 81 height 10
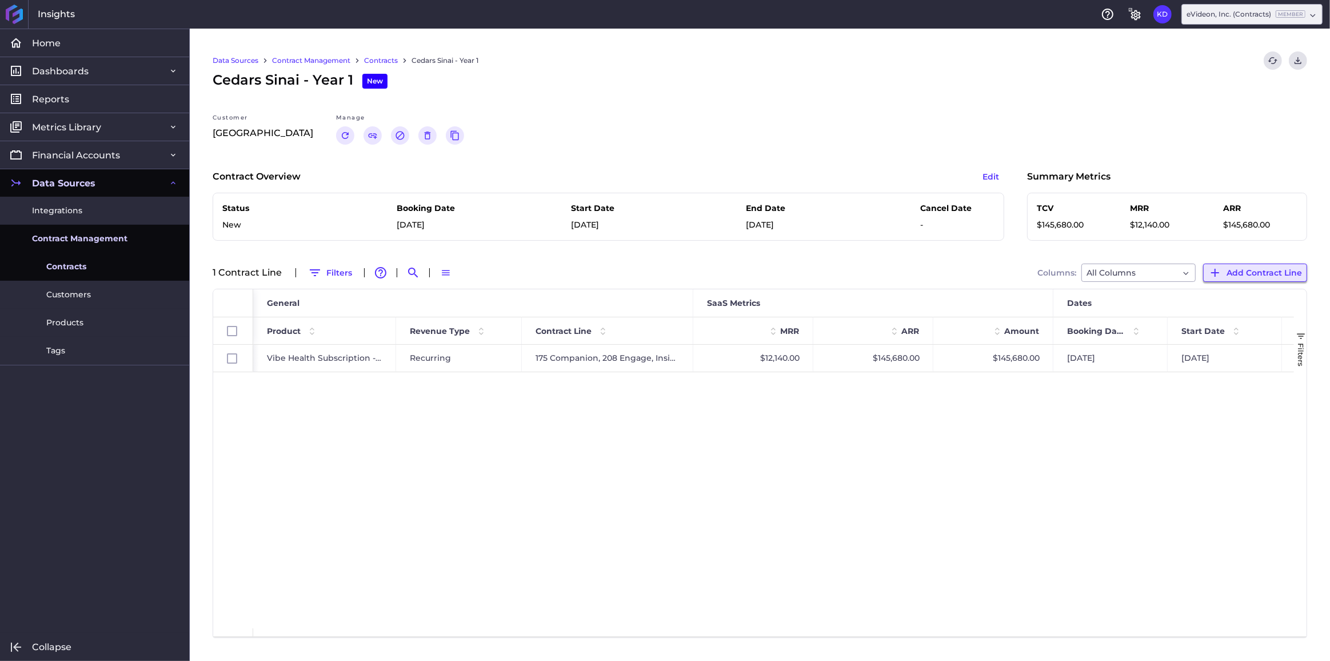
click at [1266, 272] on span "Add Contract Line" at bounding box center [1263, 272] width 75 height 13
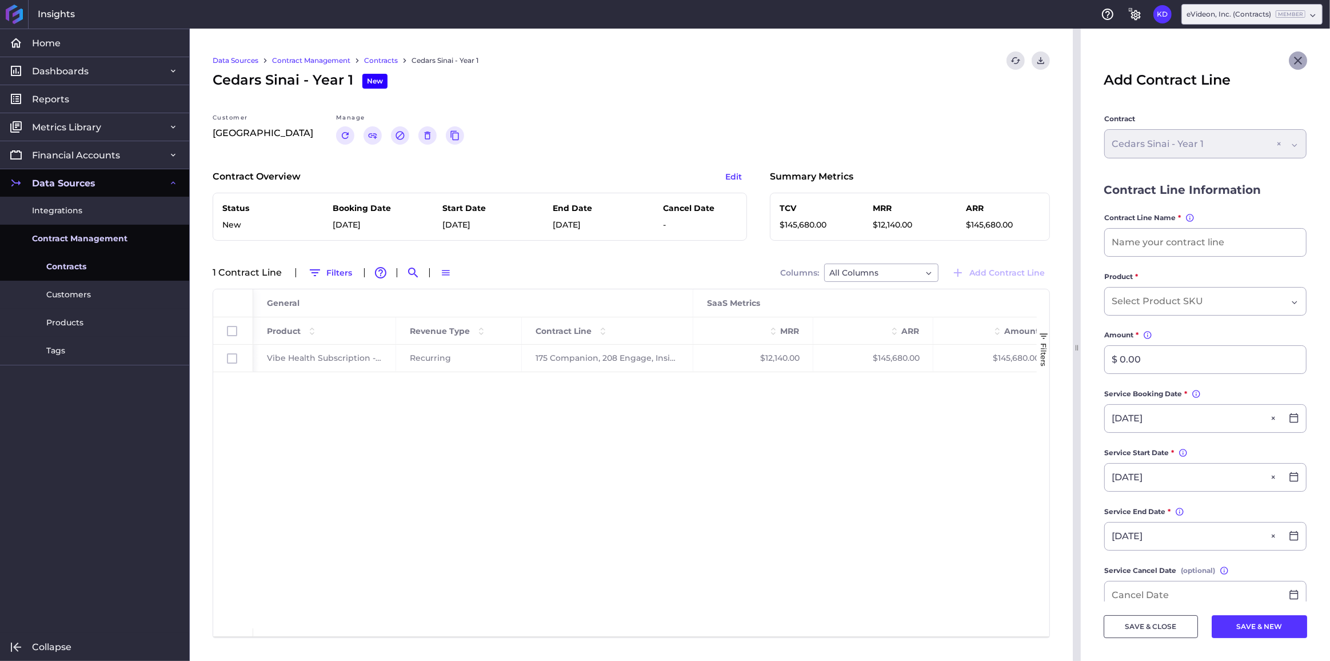
click at [1292, 62] on icon "Close" at bounding box center [1298, 61] width 14 height 14
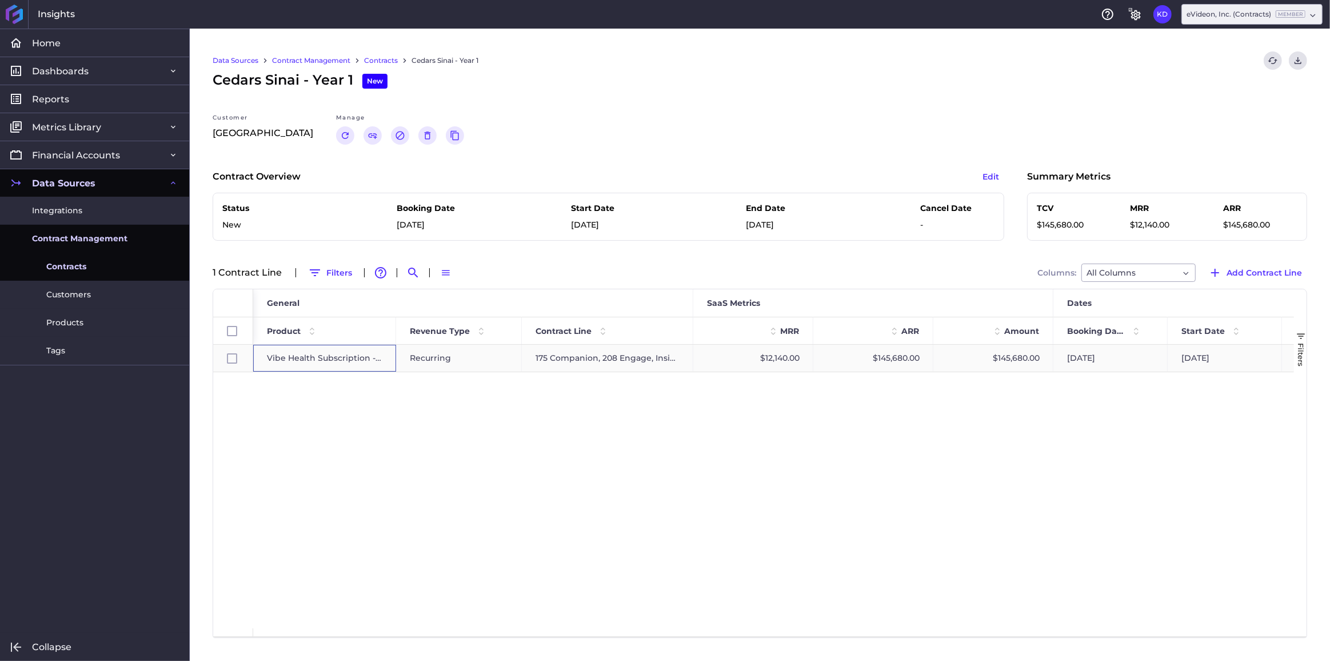
click at [353, 357] on span "Vibe Health Subscription - Recurring" at bounding box center [324, 358] width 115 height 26
checkbox input "true"
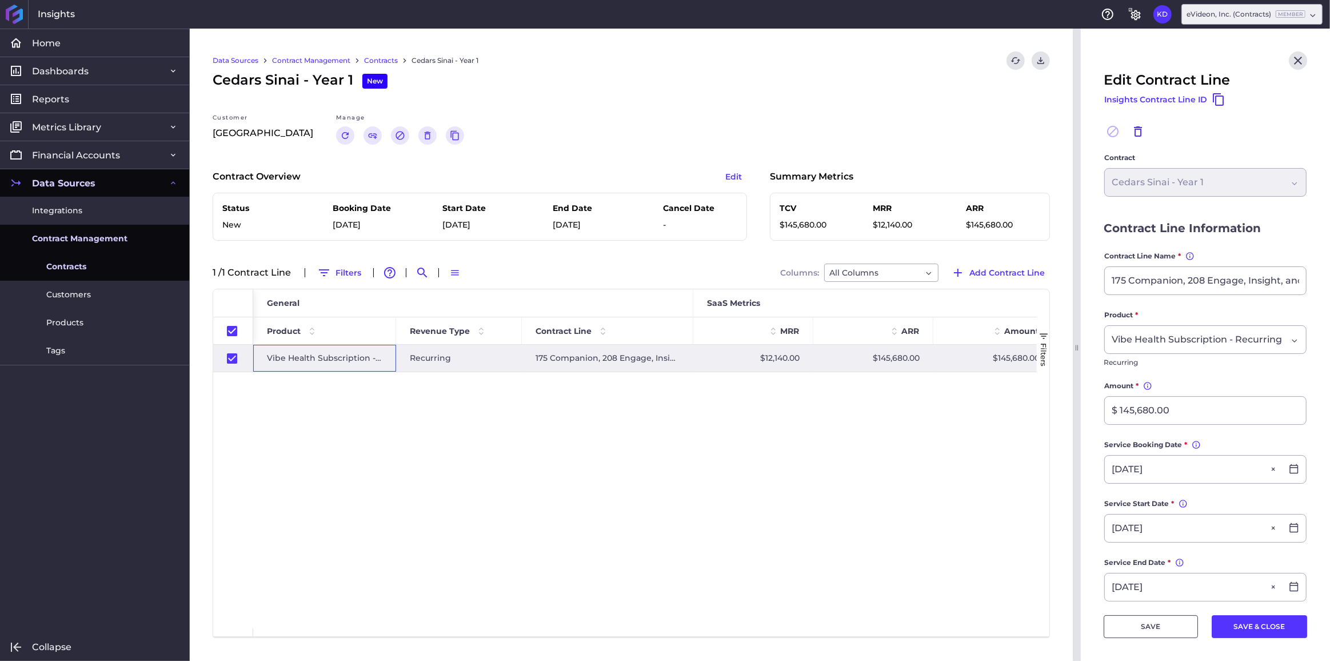
scroll to position [51, 0]
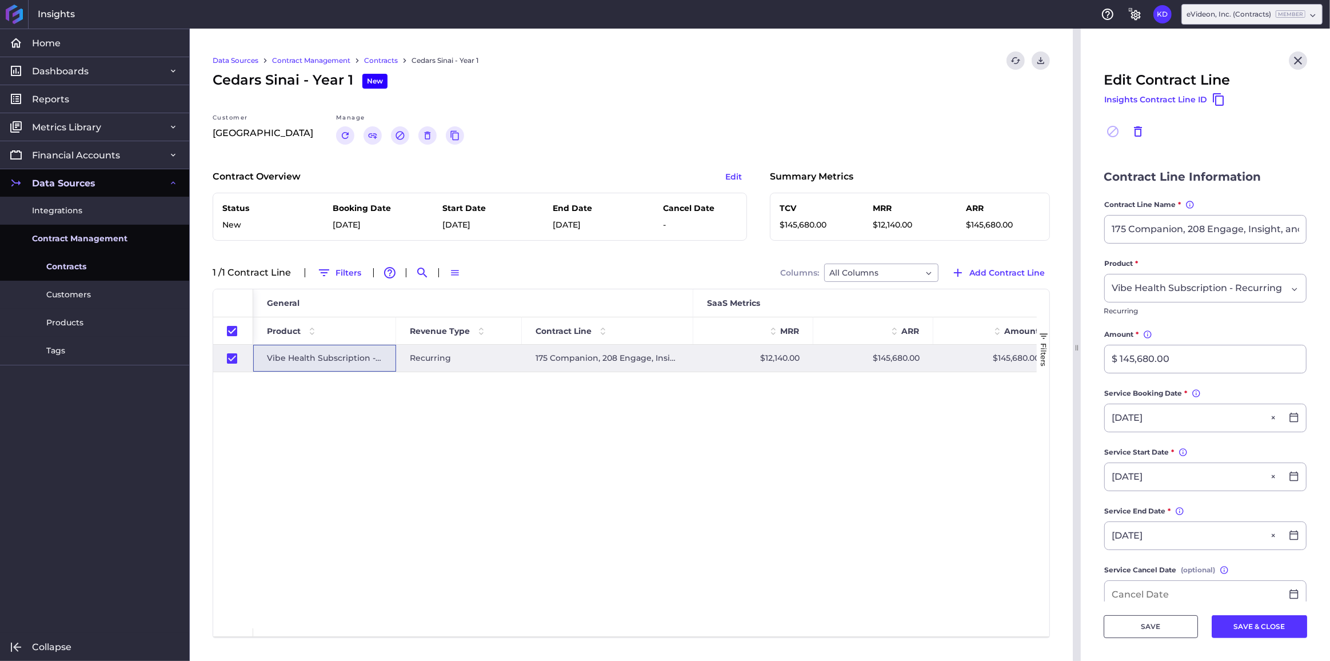
click at [1265, 189] on form "Contract Cedars Sinai - Year 1 Cedars Sinai - Year 1 Contract Line Information …" at bounding box center [1205, 461] width 203 height 721
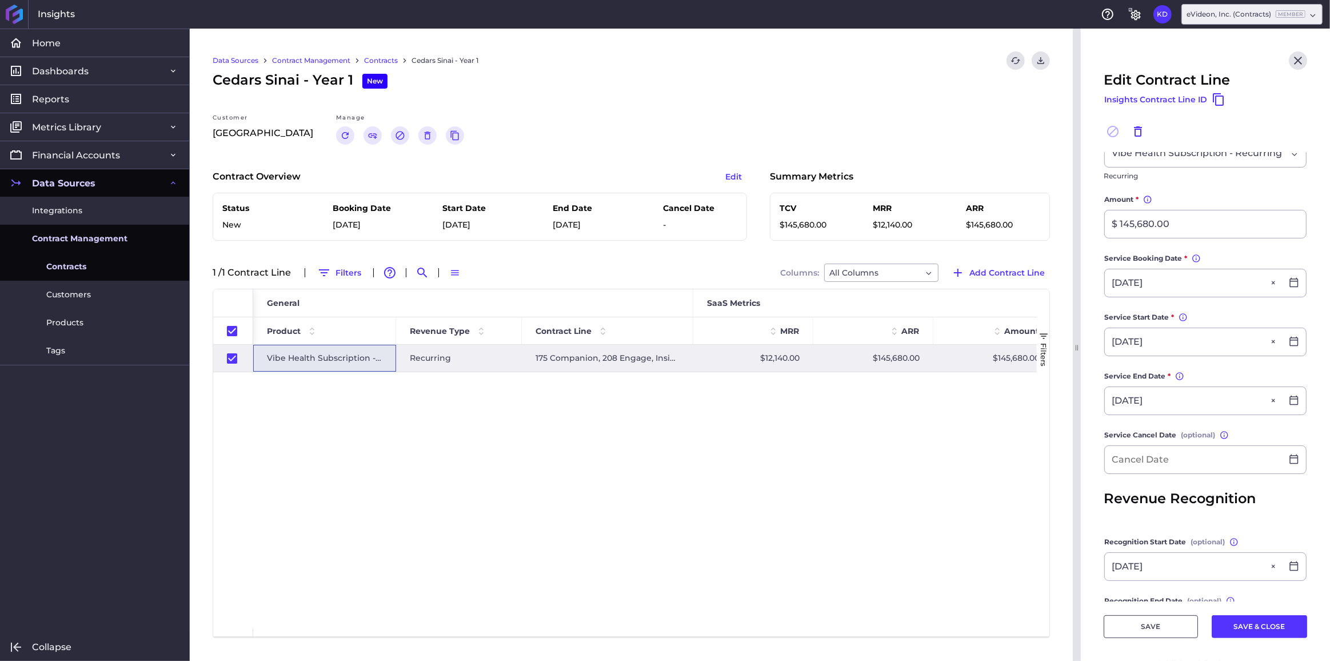
scroll to position [281, 0]
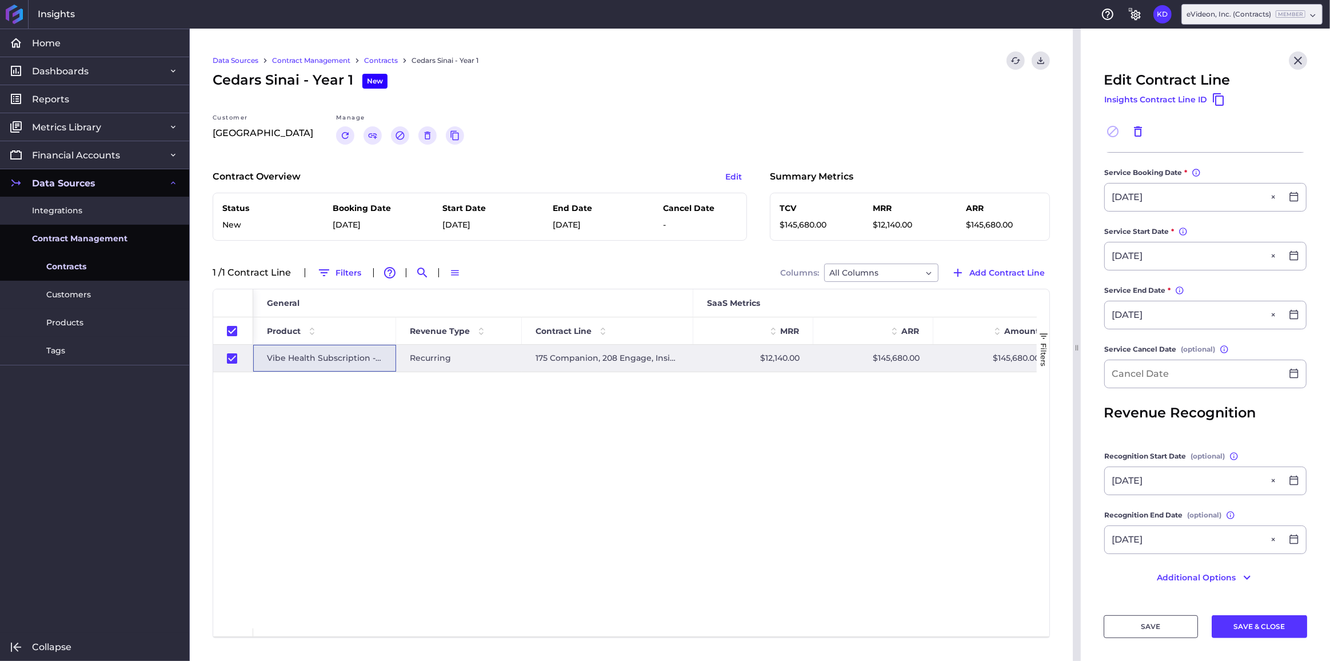
click at [1266, 427] on form "Contract Cedars Sinai - Year 1 Cedars Sinai - Year 1 Contract Line Information …" at bounding box center [1205, 240] width 203 height 721
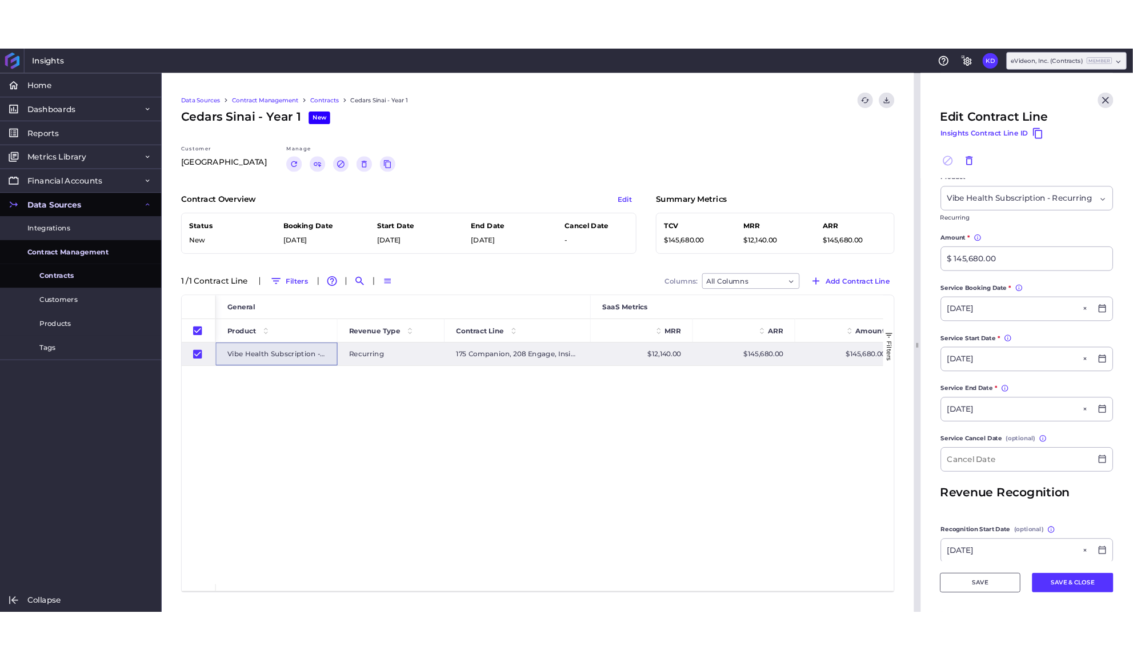
scroll to position [109, 0]
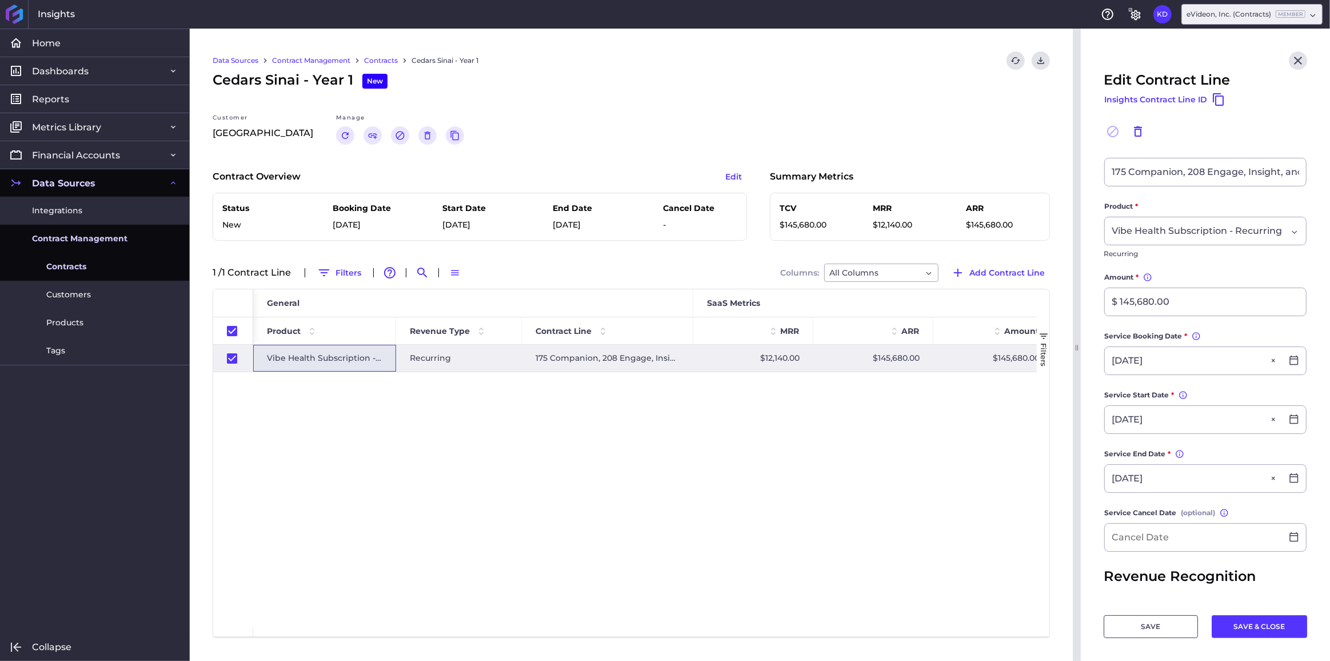
click at [1312, 223] on main "Contract Cedars Sinai - Year 1 Cedars Sinai - Year 1 Contract Line Information …" at bounding box center [1205, 403] width 249 height 721
